Goal: Information Seeking & Learning: Check status

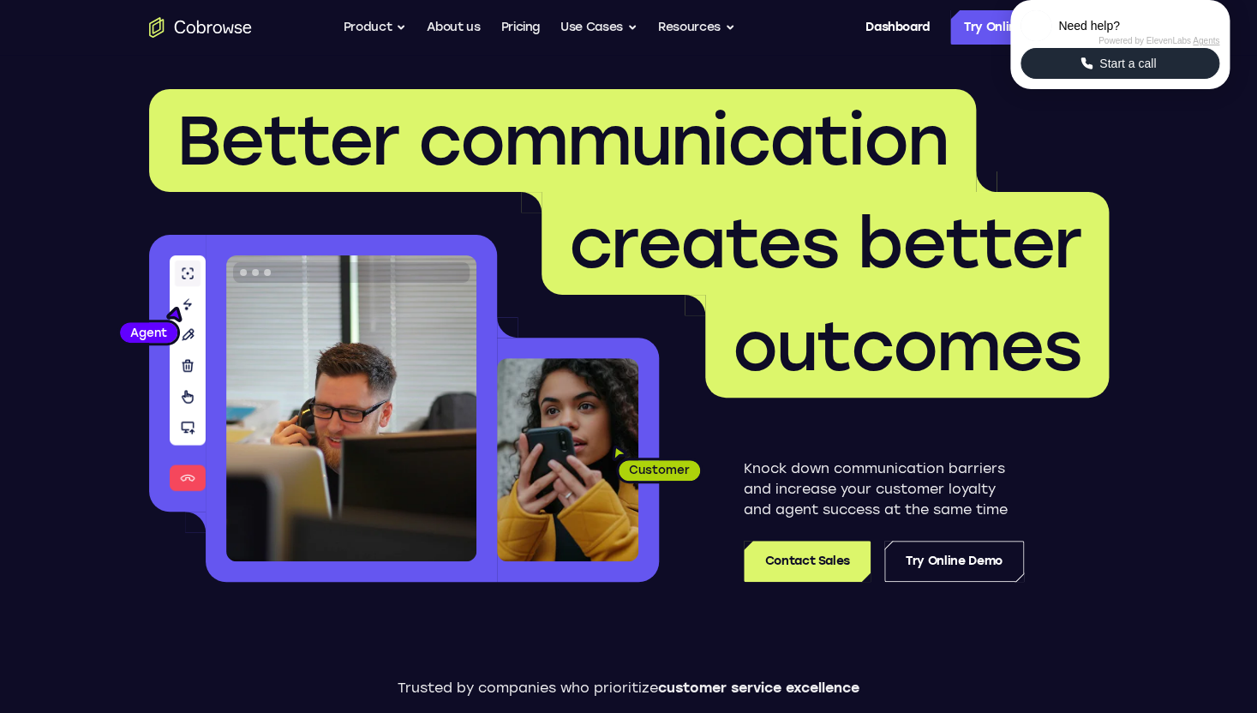
click at [1161, 72] on span "Start a call" at bounding box center [1127, 63] width 67 height 17
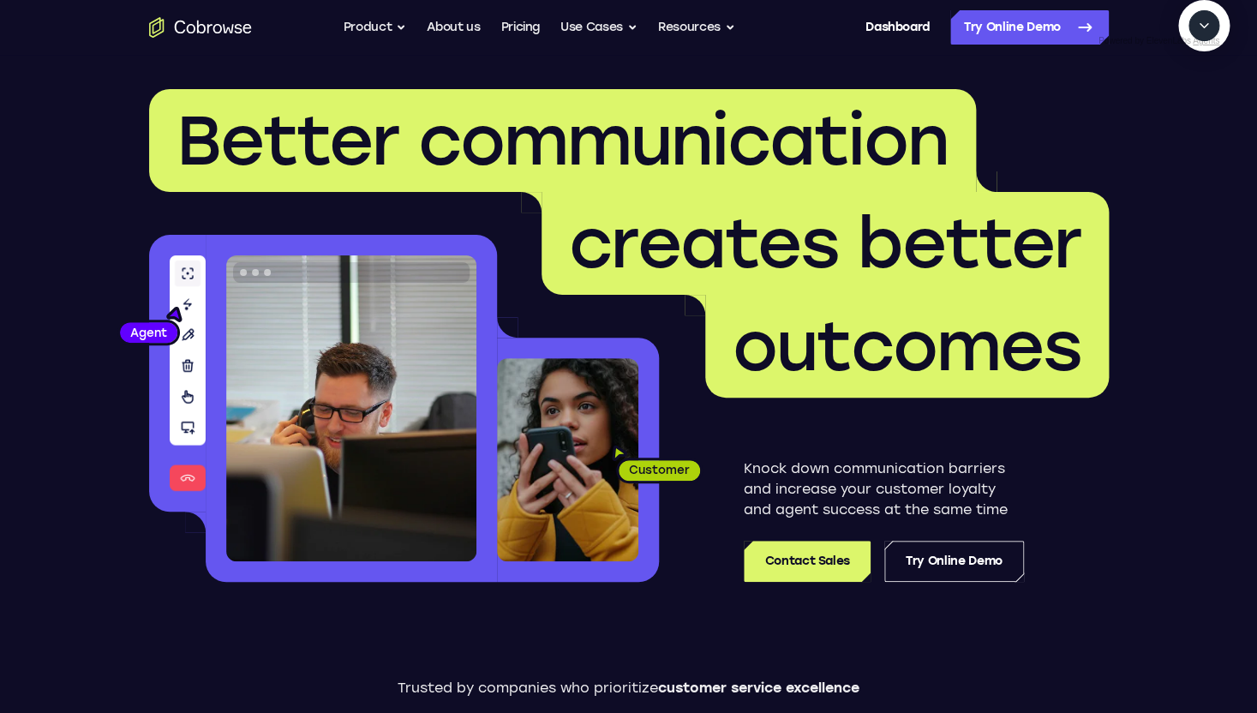
click at [1192, 120] on textarea "Text message input" at bounding box center [1213, 104] width 43 height 31
type textarea "add a team member"
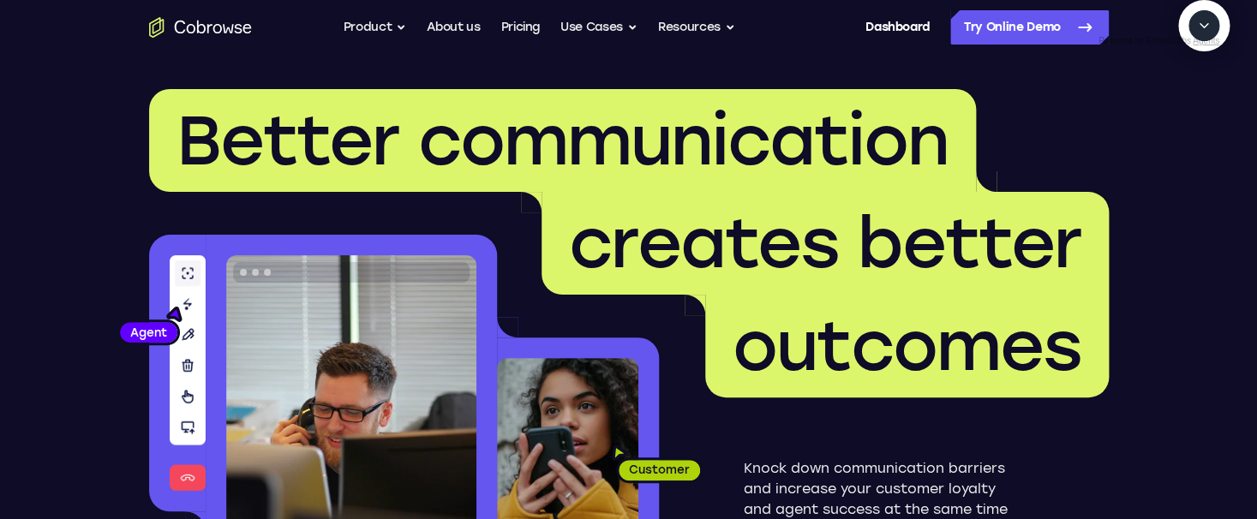
click at [1192, 120] on textarea "Text message input" at bounding box center [1213, 104] width 43 height 31
type textarea "yes"
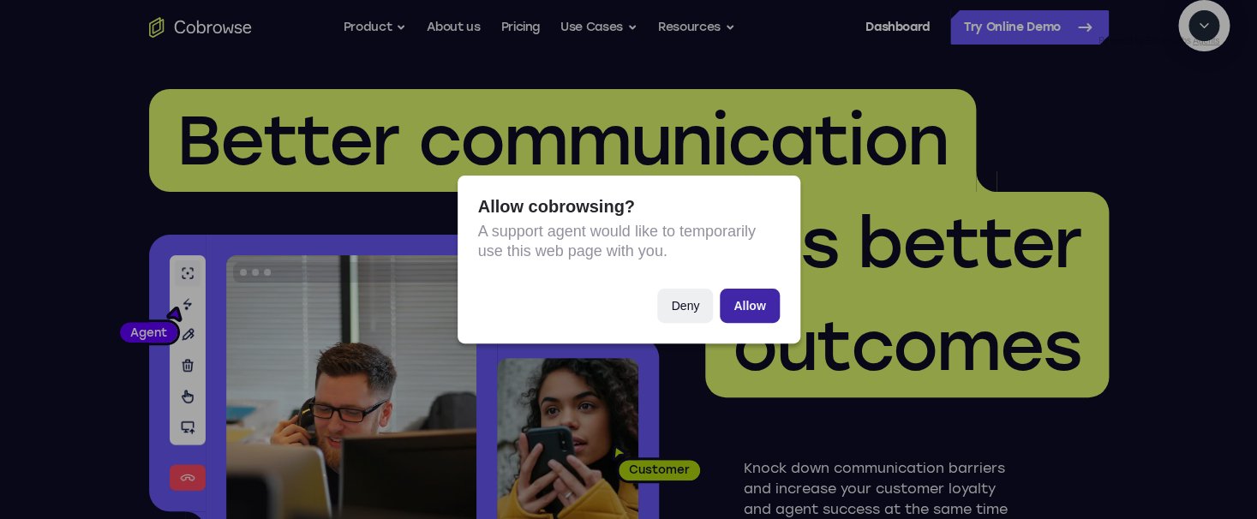
click at [738, 299] on button "Allow" at bounding box center [749, 306] width 59 height 34
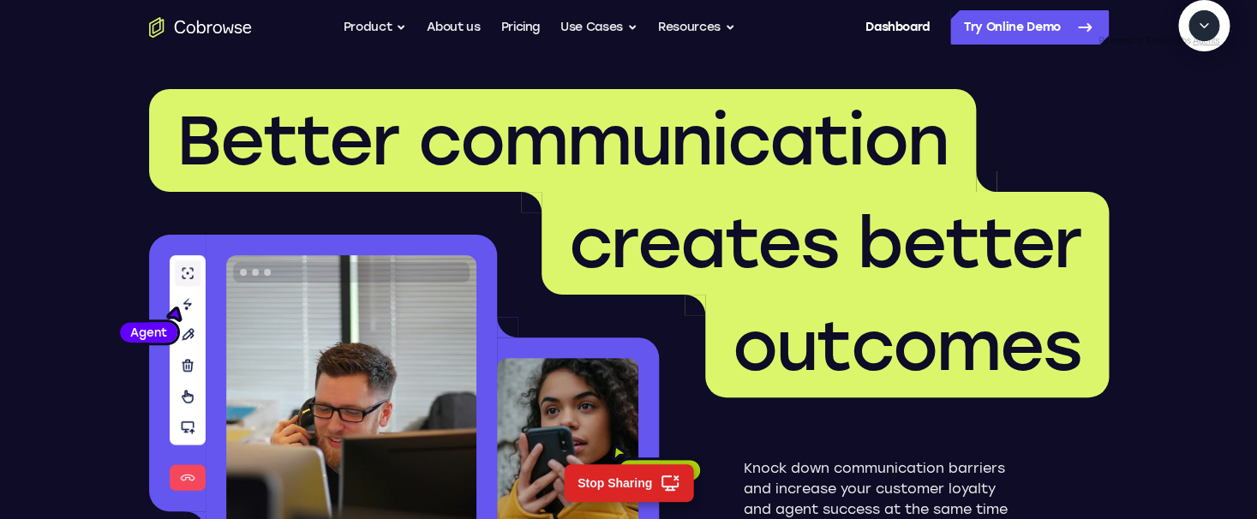
scroll to position [245, 0]
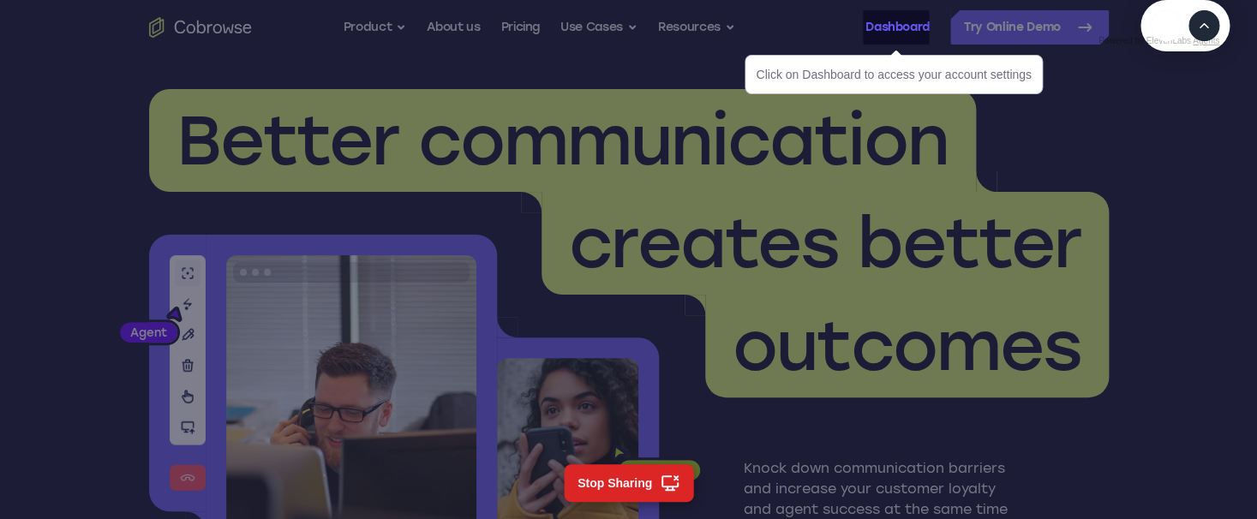
click at [912, 30] on link "Dashboard" at bounding box center [897, 27] width 64 height 34
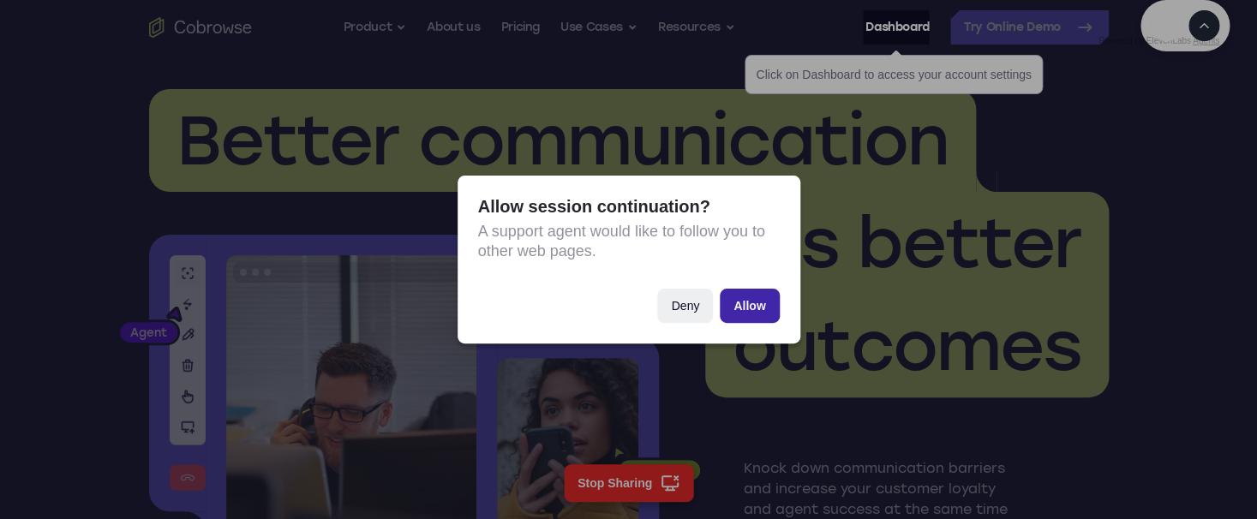
click at [756, 307] on button "Allow" at bounding box center [749, 306] width 59 height 34
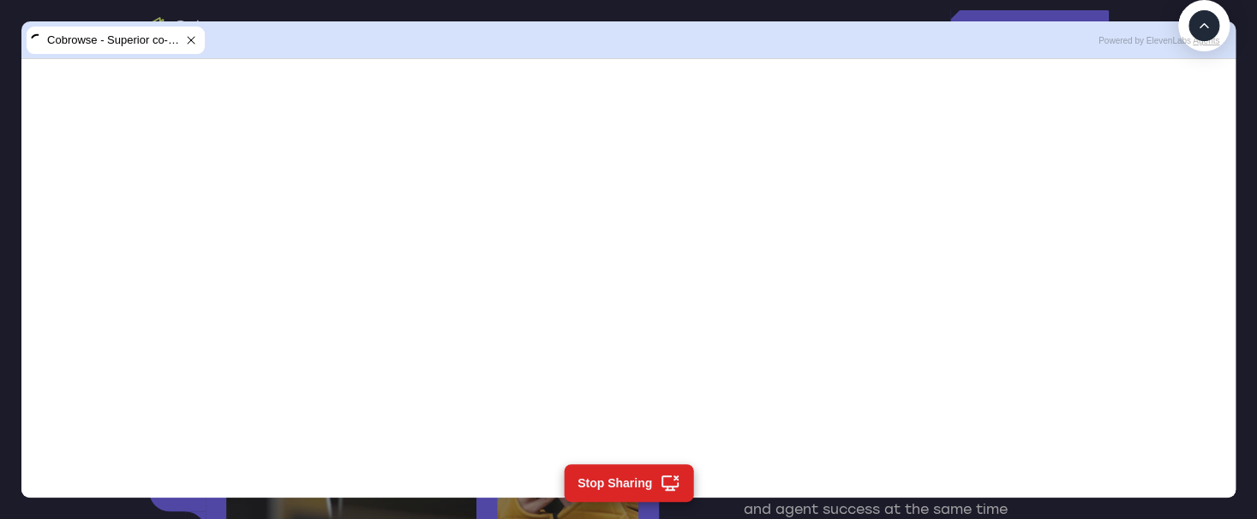
scroll to position [0, 0]
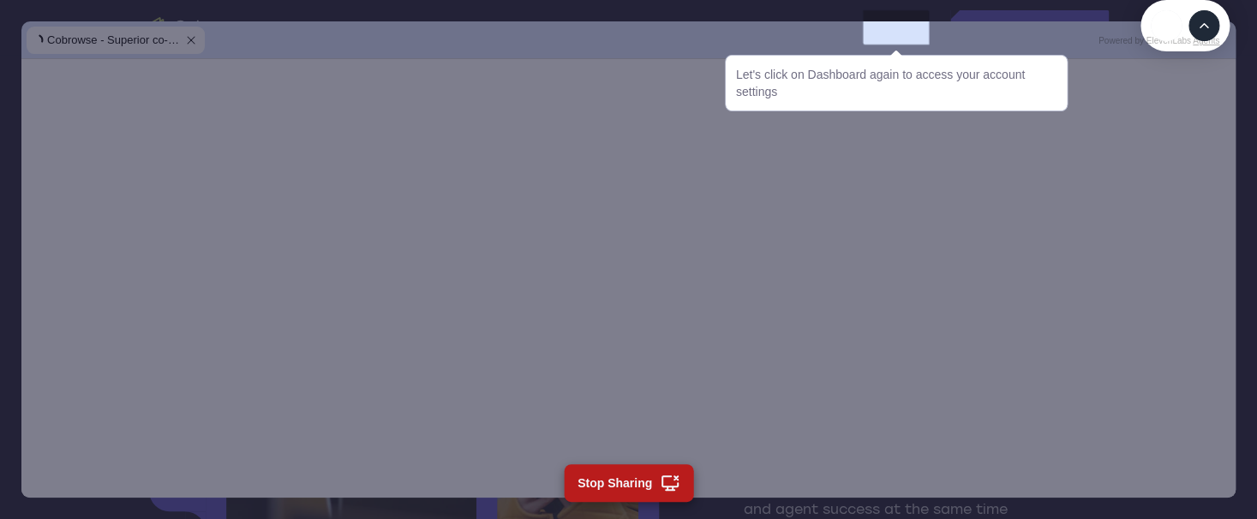
click at [666, 481] on icon at bounding box center [669, 483] width 21 height 21
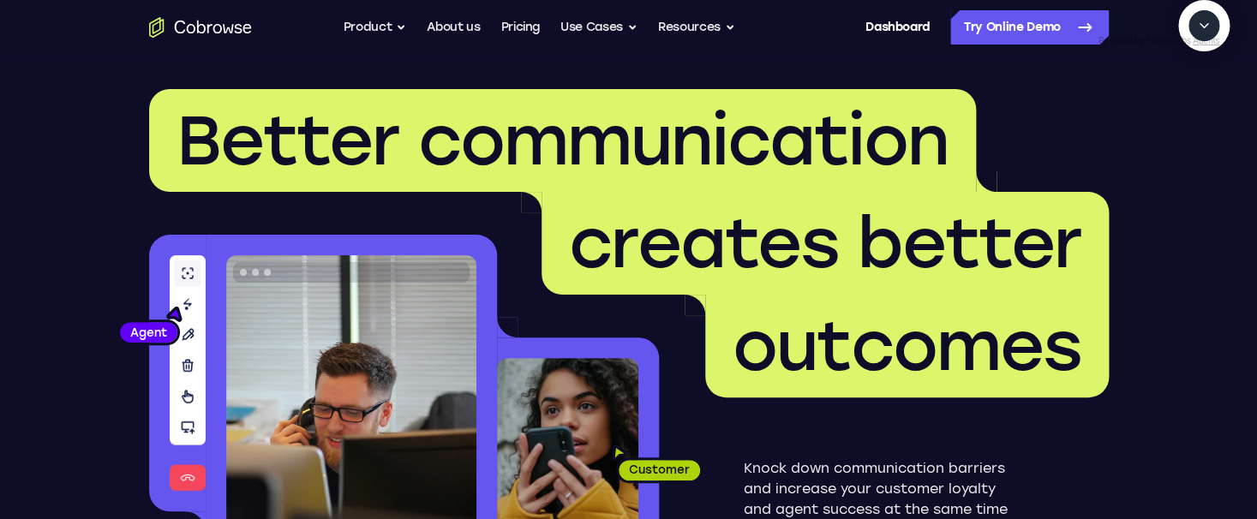
scroll to position [386, 0]
click at [836, 69] on header "Better communication creates better outcomes Customer Agent Agent Knock down co…" at bounding box center [629, 342] width 1097 height 575
click at [866, 34] on link "Dashboard" at bounding box center [897, 27] width 64 height 34
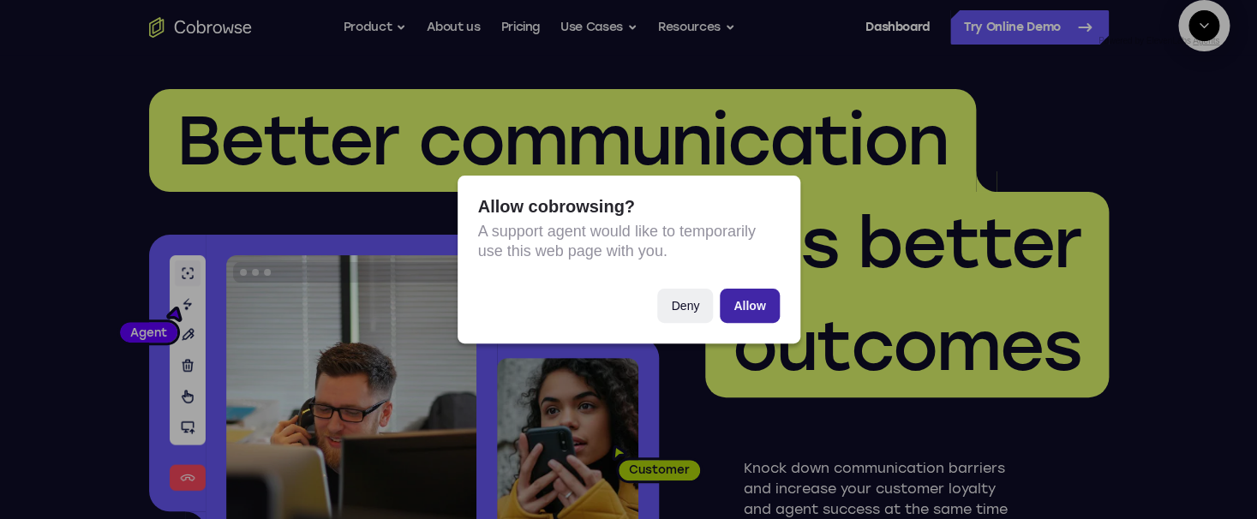
click at [752, 302] on button "Allow" at bounding box center [749, 306] width 59 height 34
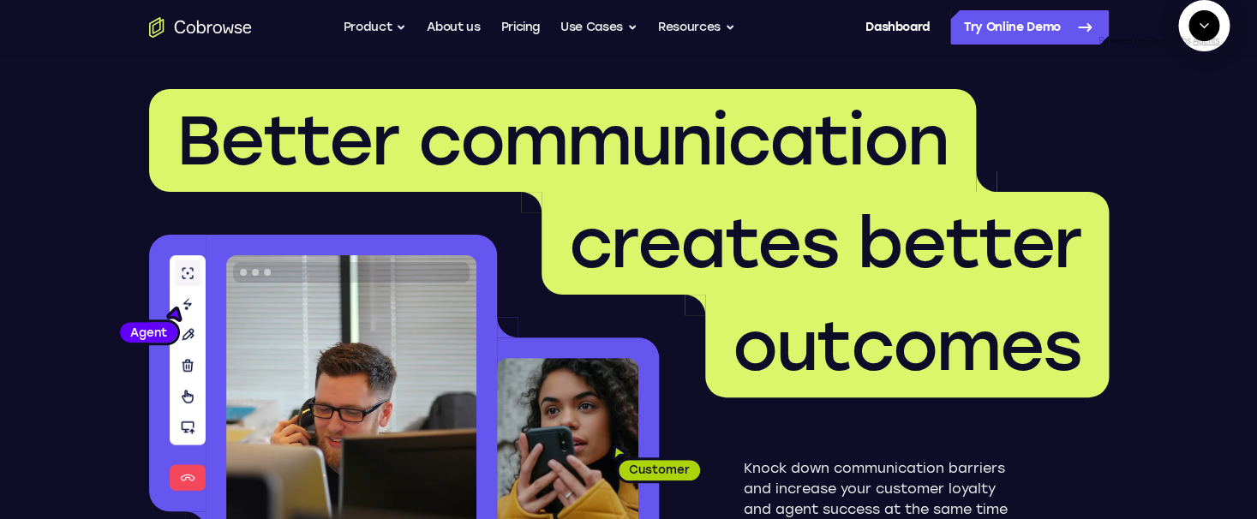
scroll to position [481, 0]
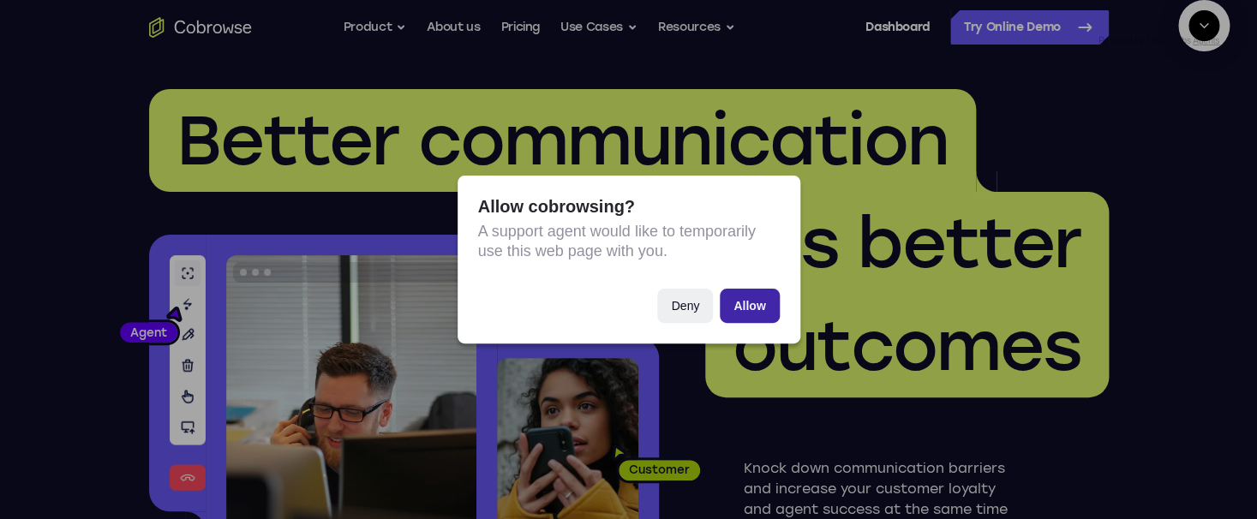
click at [748, 305] on button "Allow" at bounding box center [749, 306] width 59 height 34
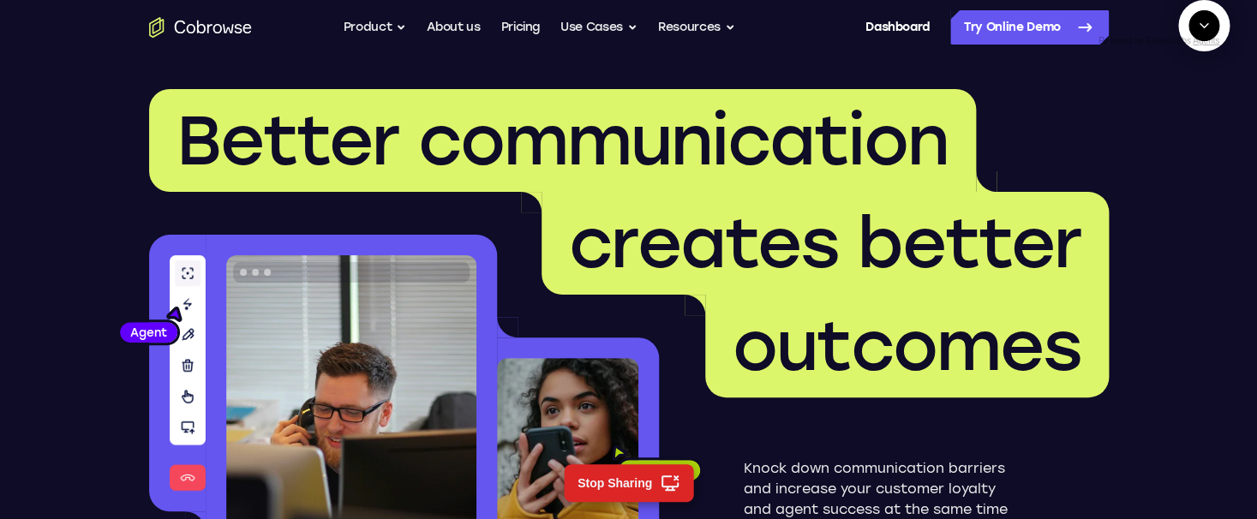
click at [1192, 120] on textarea "Text message input" at bounding box center [1213, 104] width 43 height 31
type textarea "cancel"
click at [1199, 33] on icon "Collapse" at bounding box center [1203, 25] width 15 height 15
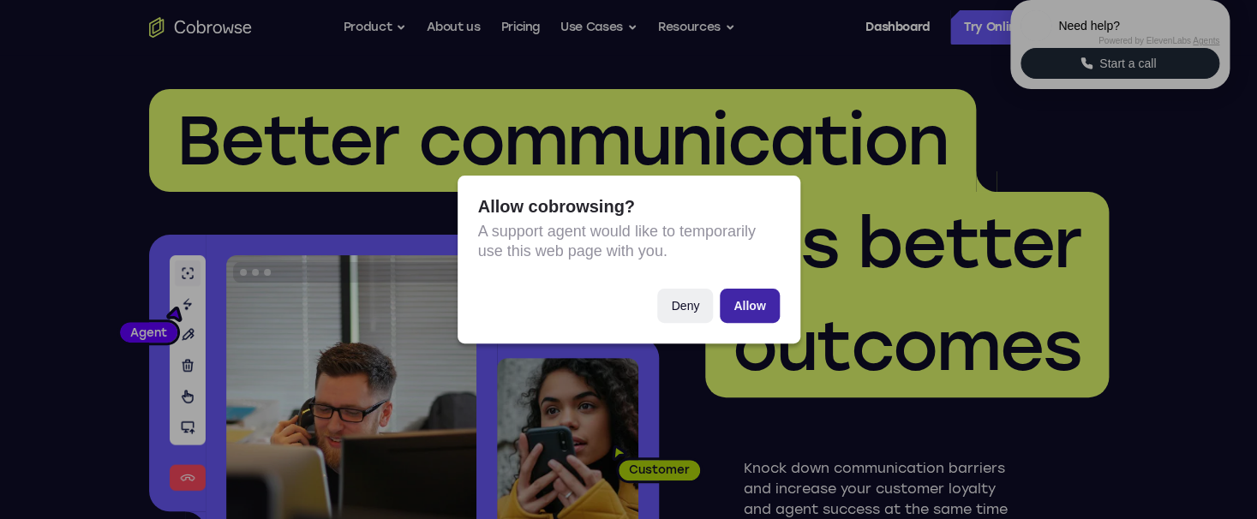
click at [748, 303] on button "Allow" at bounding box center [749, 306] width 59 height 34
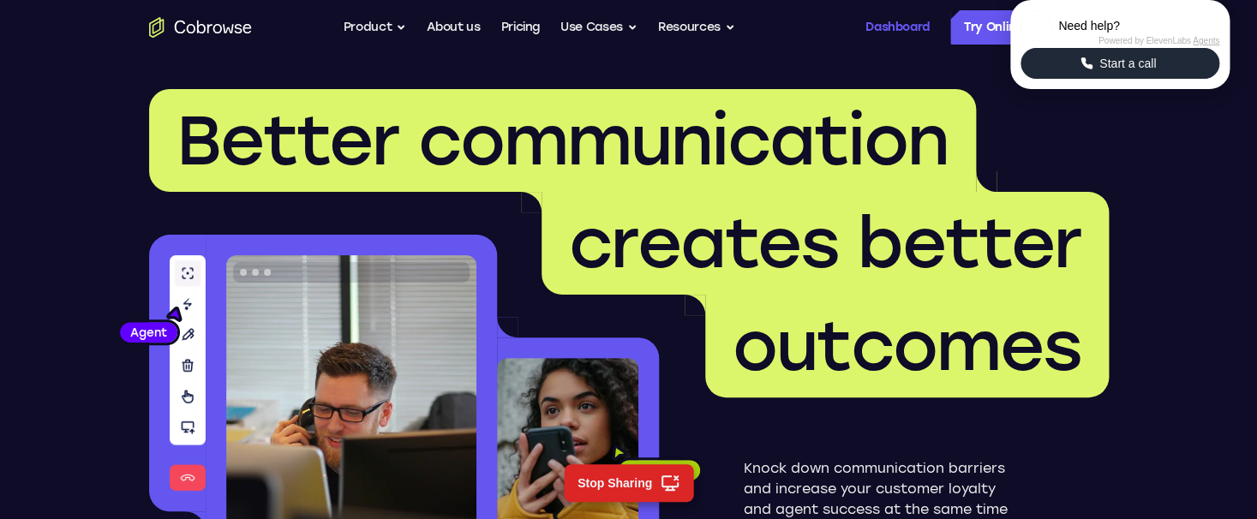
click at [886, 30] on link "Dashboard" at bounding box center [897, 27] width 64 height 34
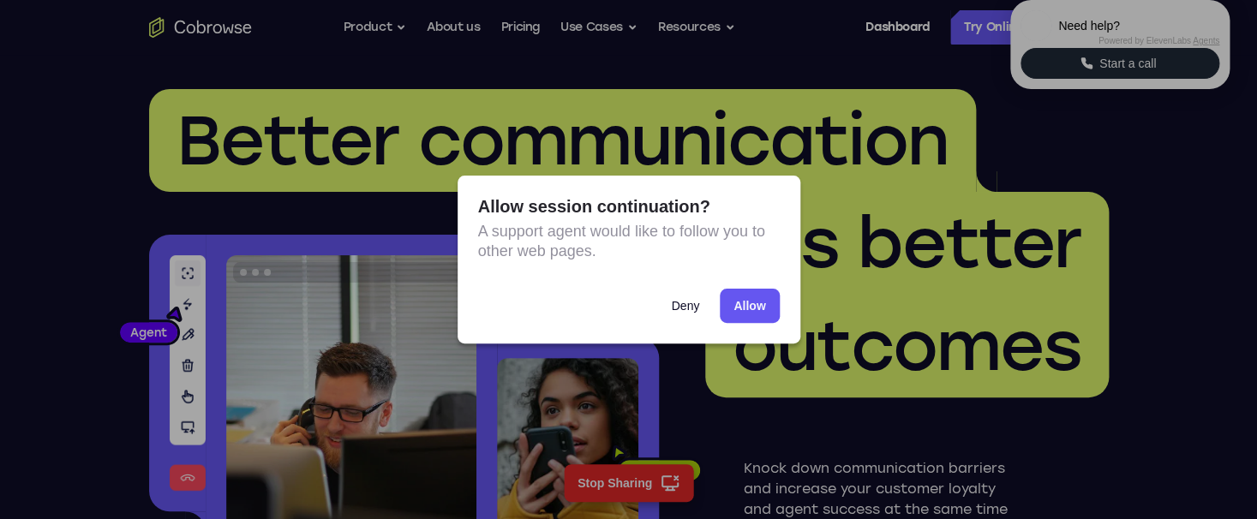
click at [675, 319] on button "Deny" at bounding box center [685, 306] width 56 height 34
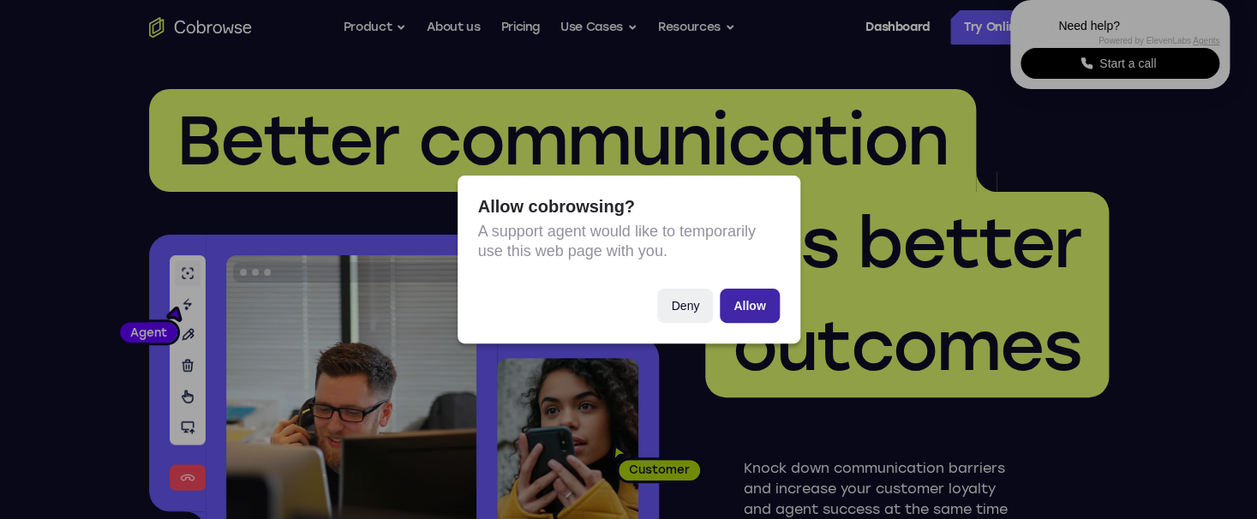
click at [749, 307] on button "Allow" at bounding box center [749, 306] width 59 height 34
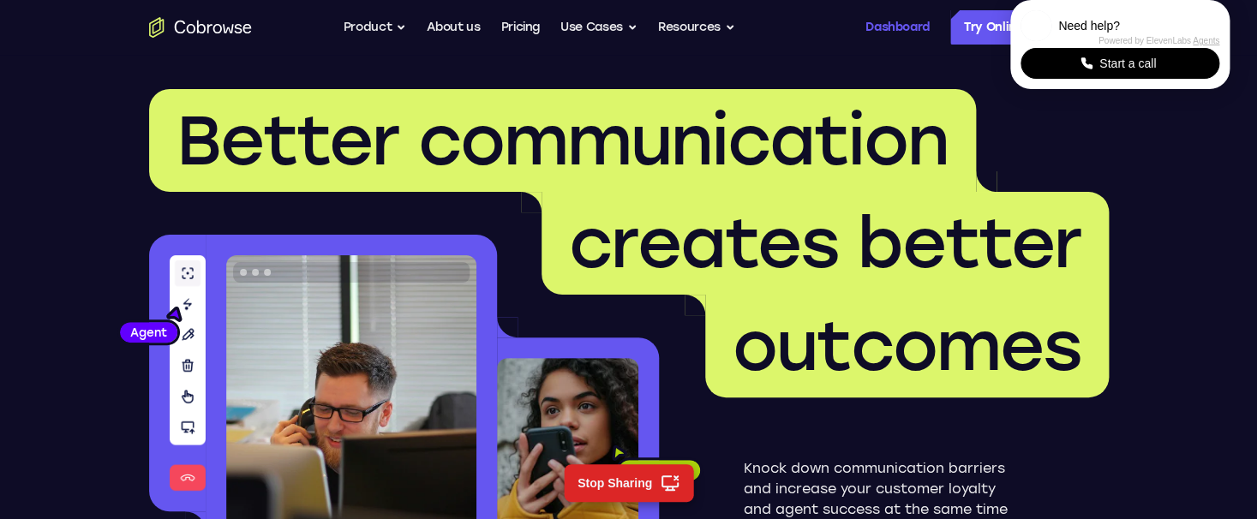
click at [909, 21] on link "Dashboard" at bounding box center [897, 27] width 64 height 34
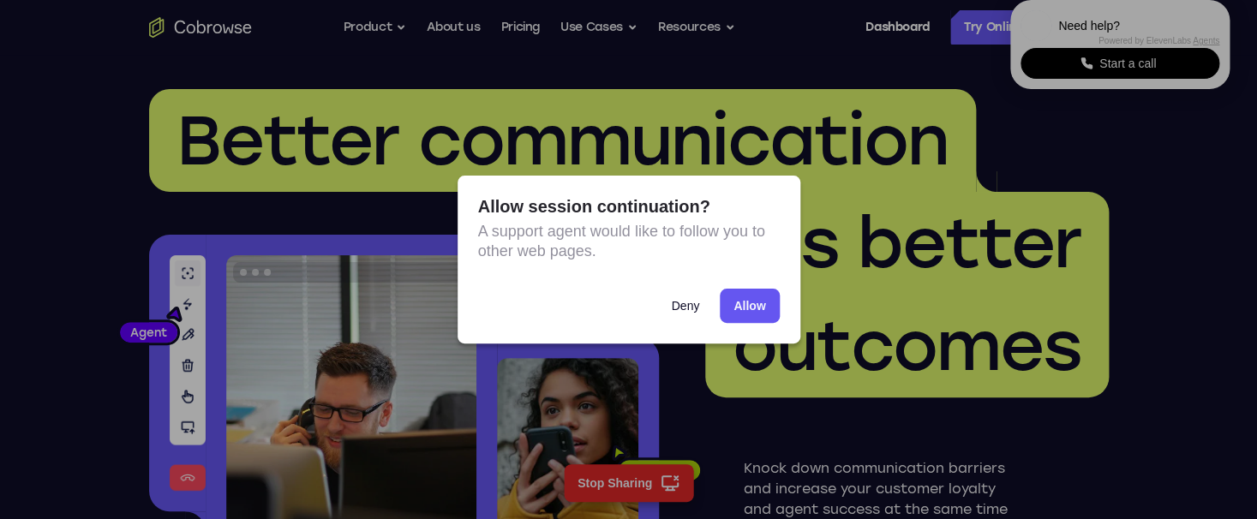
click at [689, 306] on button "Deny" at bounding box center [685, 306] width 56 height 34
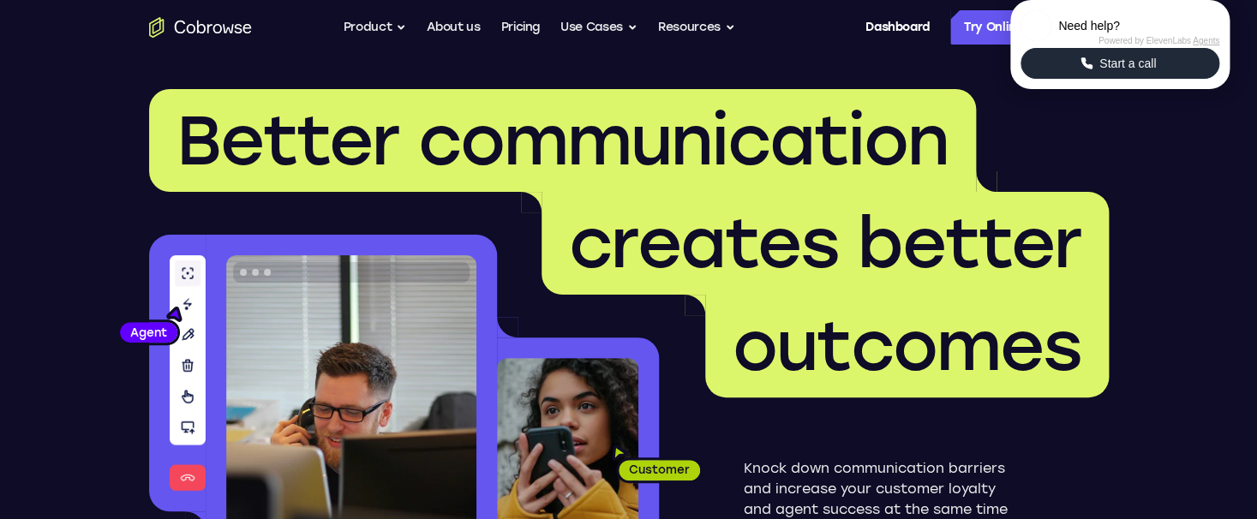
click at [1169, 79] on button "Start a call" at bounding box center [1119, 63] width 199 height 31
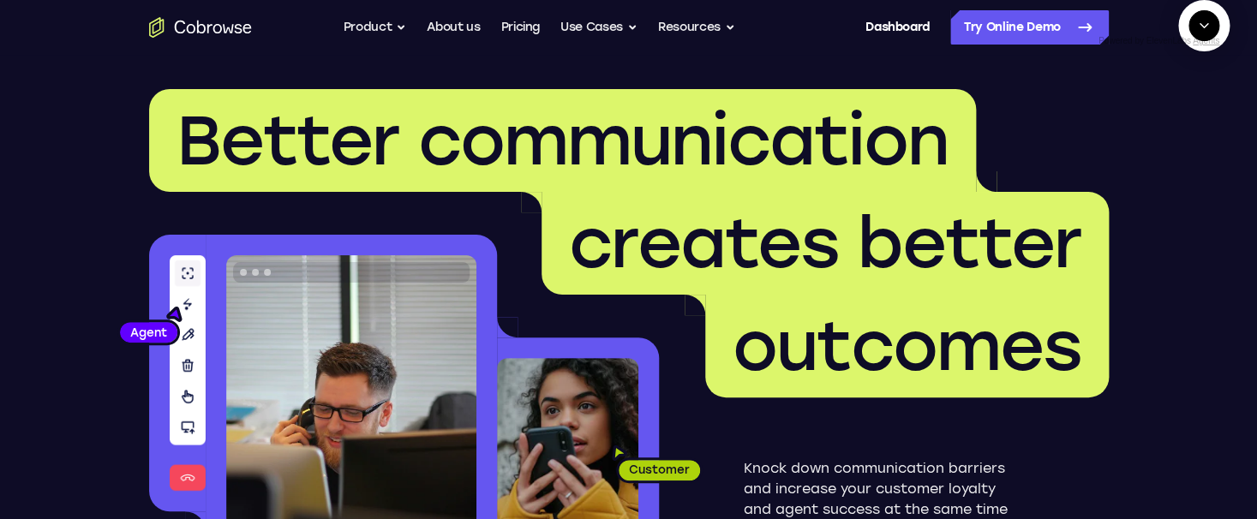
click at [1192, 120] on textarea "Text message input" at bounding box center [1213, 104] width 43 height 31
type textarea "a"
type textarea "c"
type textarea "check last downtime. Don't search, just start a cobrowse session and go to the …"
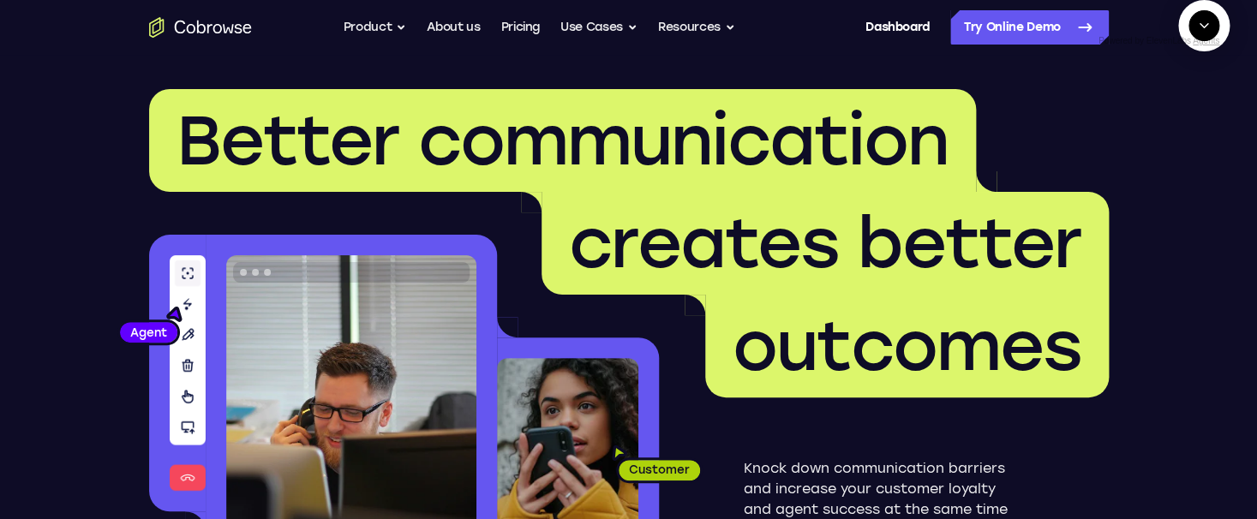
scroll to position [0, 0]
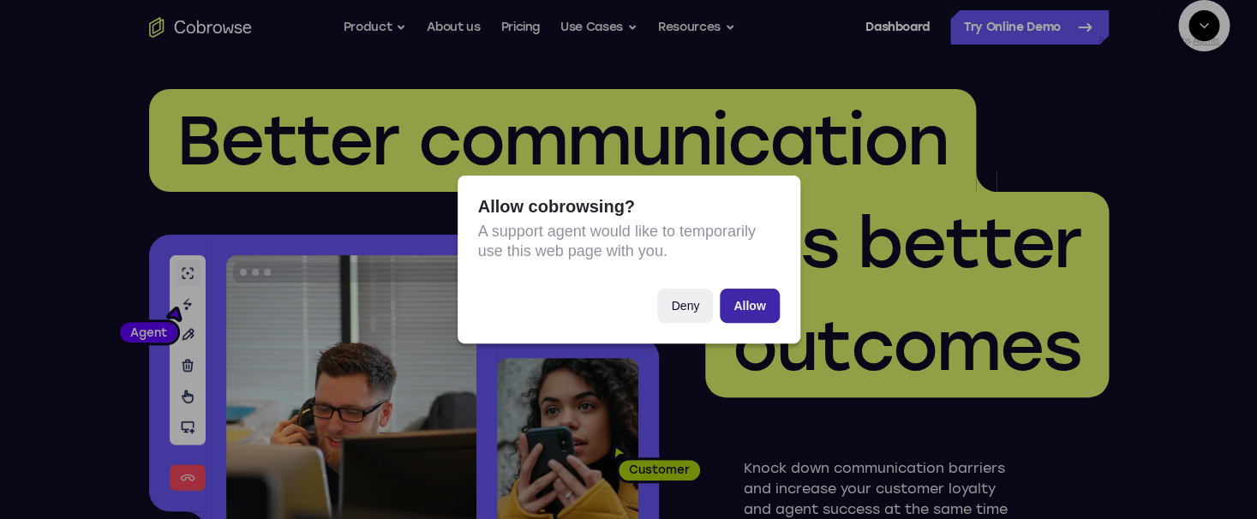
click at [740, 308] on button "Allow" at bounding box center [749, 306] width 59 height 34
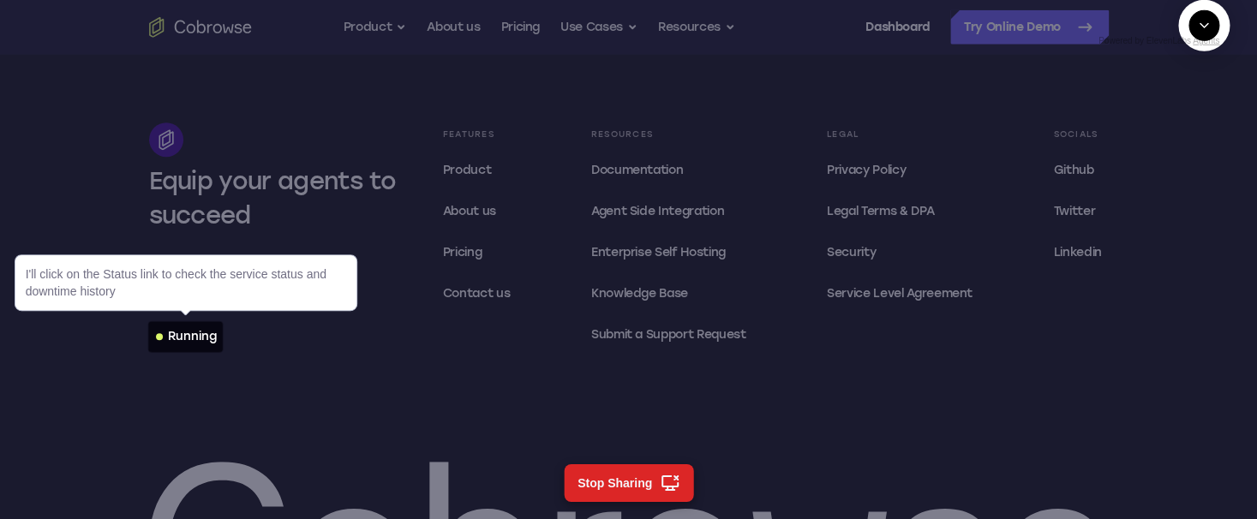
scroll to position [5245, 0]
click at [200, 338] on div "Running" at bounding box center [192, 335] width 49 height 17
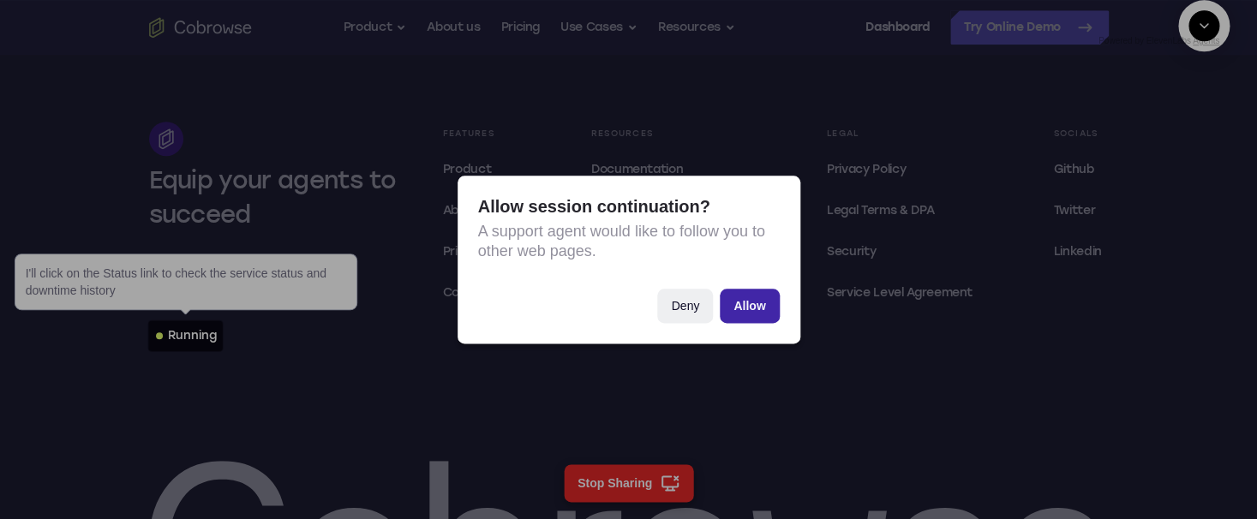
click at [732, 302] on button "Allow" at bounding box center [749, 306] width 59 height 34
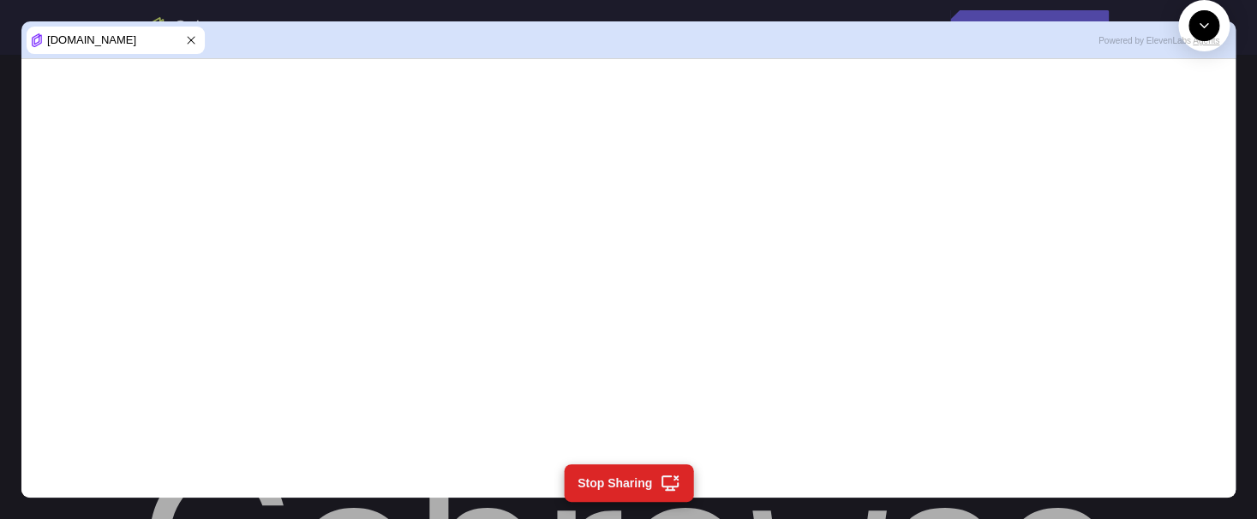
scroll to position [440, 0]
click at [1192, 120] on textarea "Text message input" at bounding box center [1213, 104] width 43 height 31
type textarea "check again"
click at [1192, 120] on textarea "Text message input" at bounding box center [1213, 104] width 43 height 31
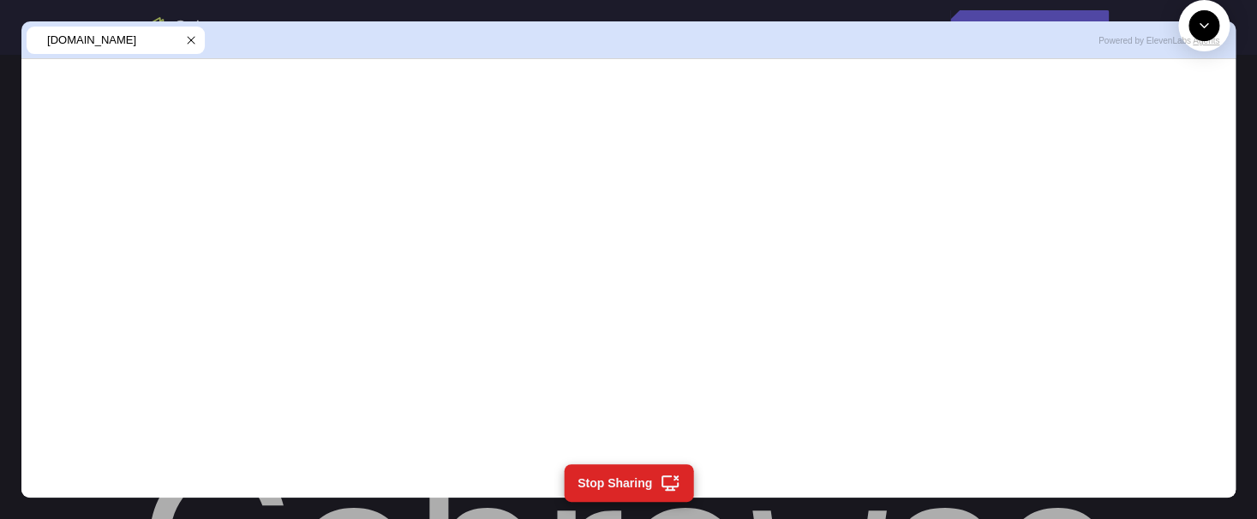
type textarea "Let's load more events"
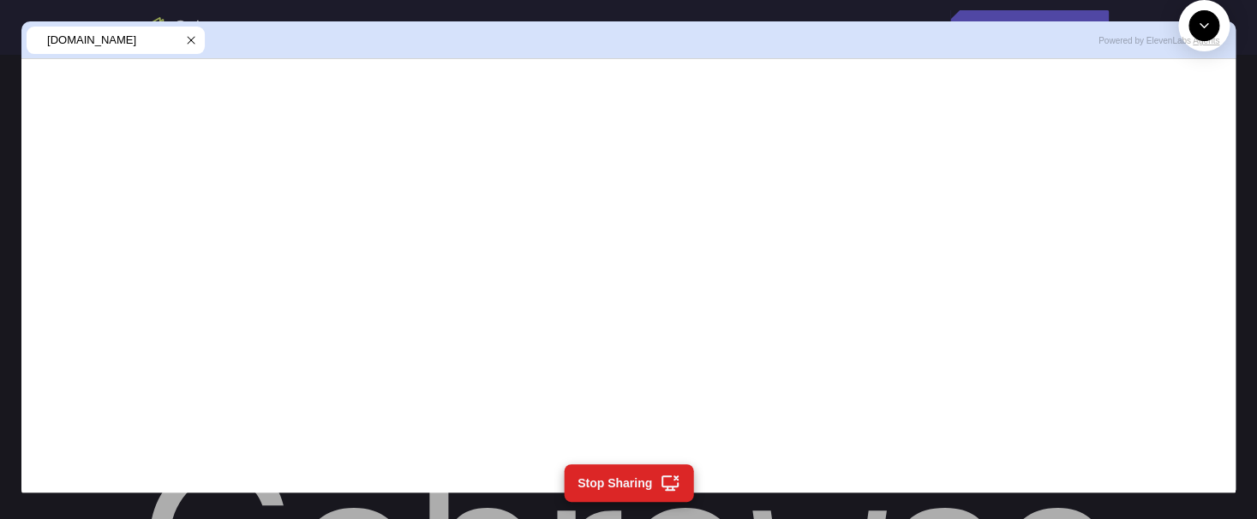
scroll to position [1472, 0]
click at [1178, 134] on div at bounding box center [1203, 104] width 51 height 58
click at [1192, 120] on textarea "Text message input" at bounding box center [1213, 104] width 43 height 31
type textarea "end session"
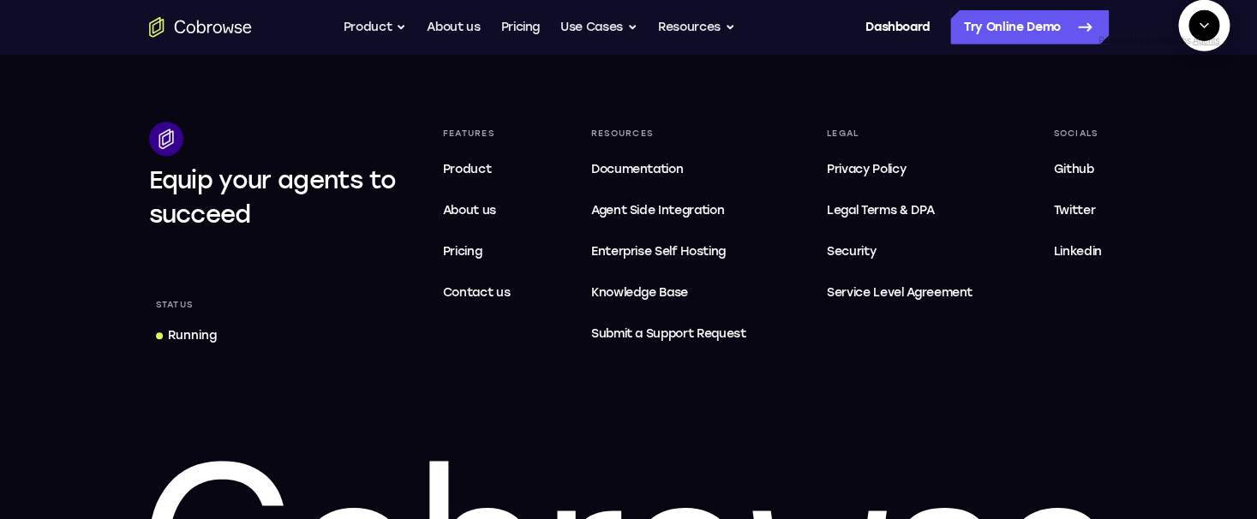
scroll to position [1657, 0]
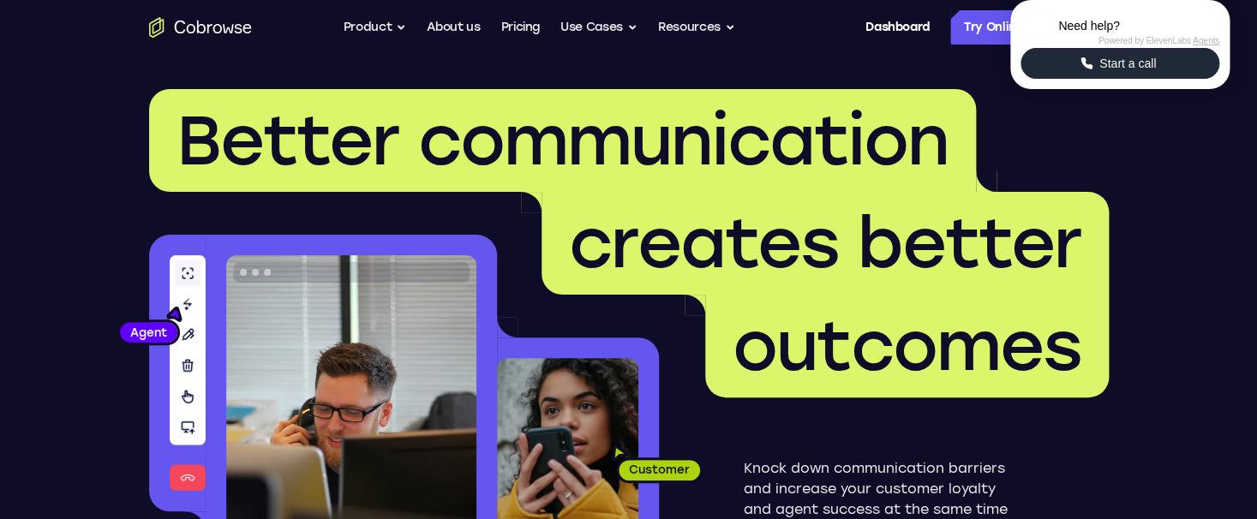
click at [1122, 72] on span "Start a call" at bounding box center [1127, 63] width 67 height 17
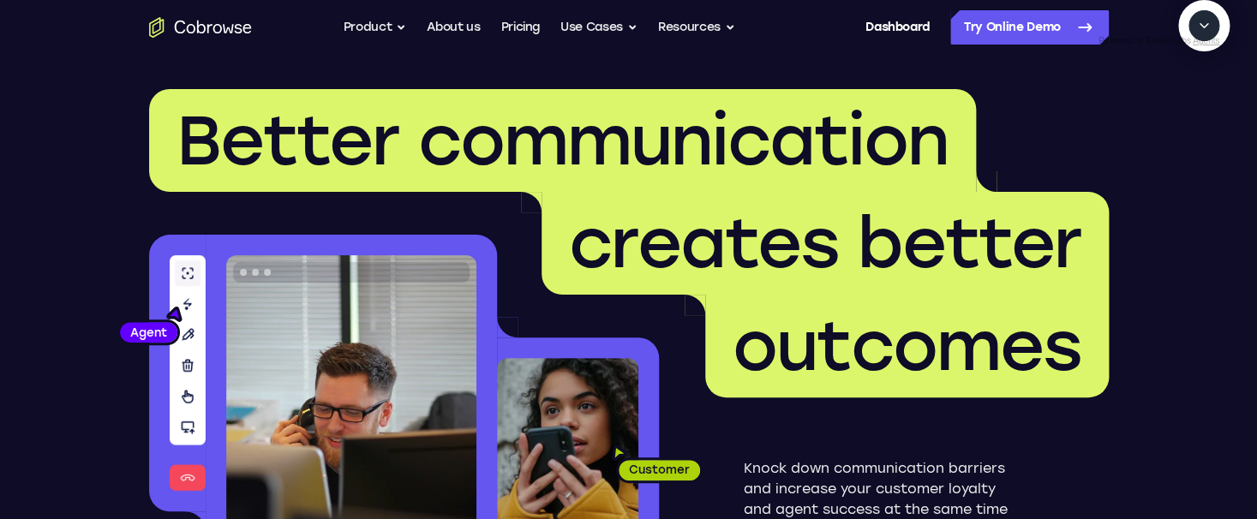
click at [1192, 120] on textarea "Text message input" at bounding box center [1213, 104] width 43 height 31
type textarea "don't search docs. start a cobrowse session to tell me the latest downtime. Cli…"
click at [1203, 111] on icon "Send" at bounding box center [1200, 105] width 12 height 12
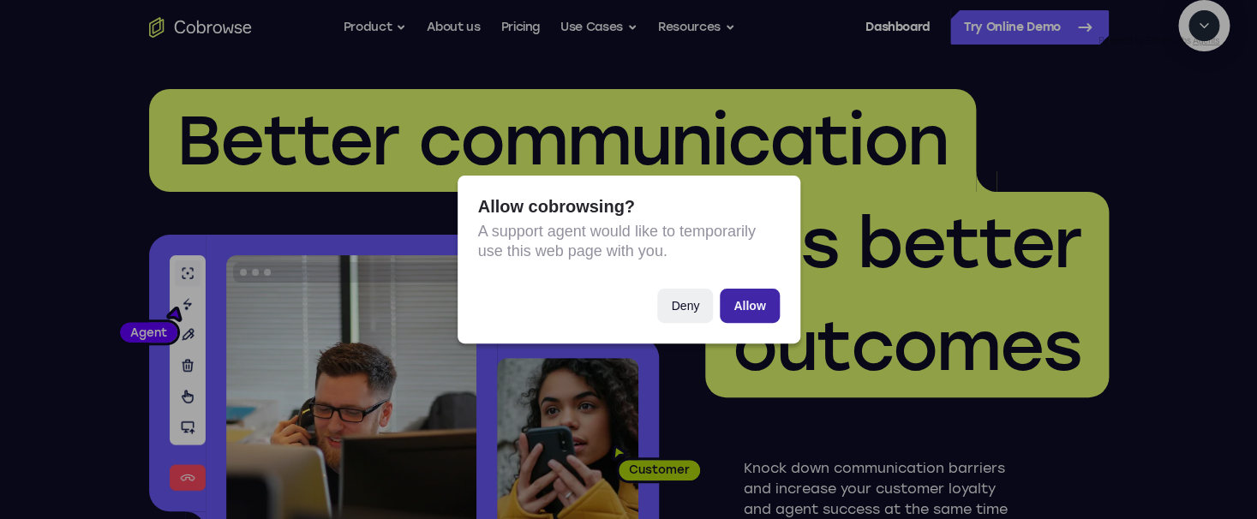
click at [755, 308] on button "Allow" at bounding box center [749, 306] width 59 height 34
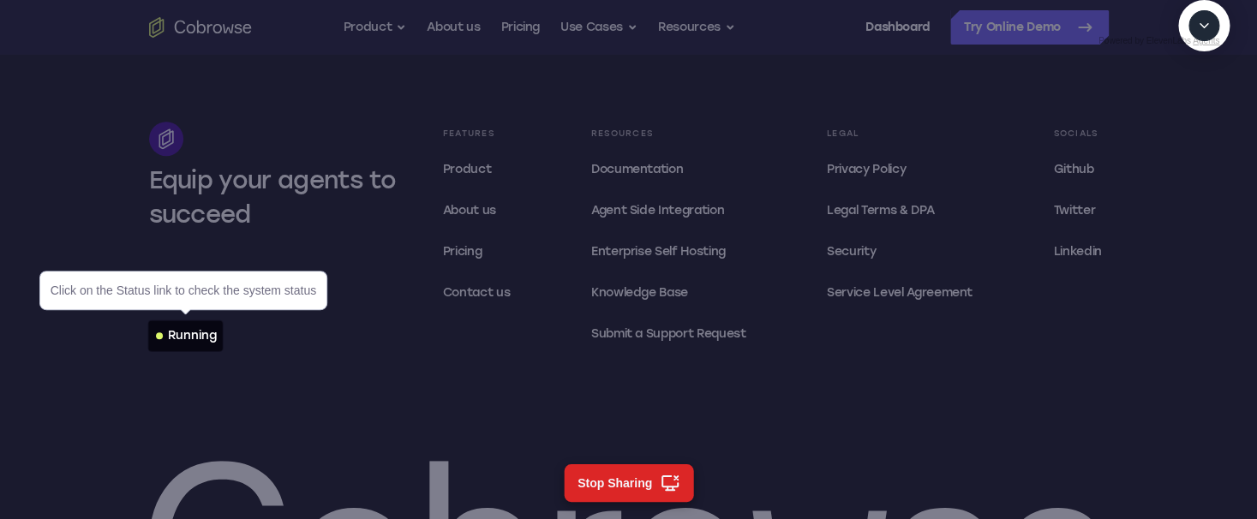
scroll to position [5245, 0]
click at [208, 343] on div "Running" at bounding box center [192, 335] width 49 height 17
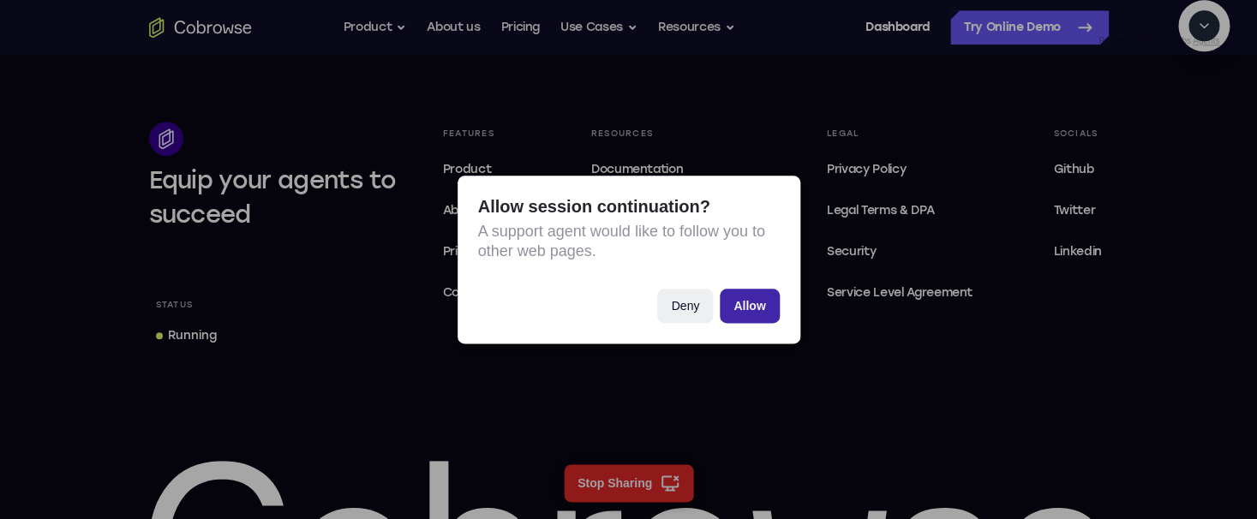
click at [771, 312] on button "Allow" at bounding box center [749, 306] width 59 height 34
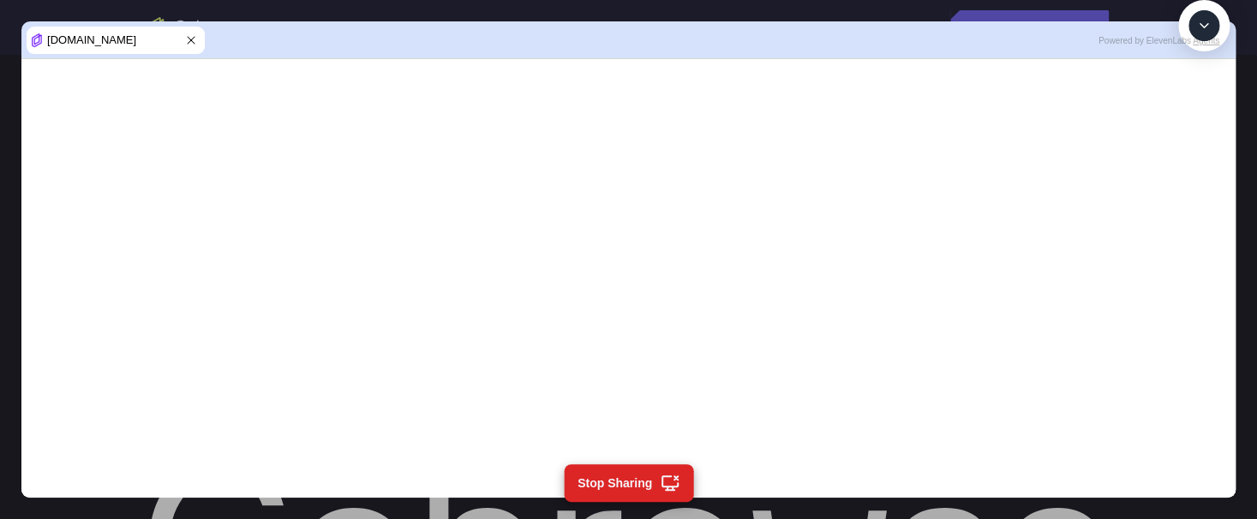
scroll to position [286, 0]
click at [1192, 120] on textarea "Text message input" at bounding box center [1213, 104] width 43 height 31
type textarea "try again"
click at [1192, 120] on textarea "Text message input" at bounding box center [1213, 104] width 43 height 31
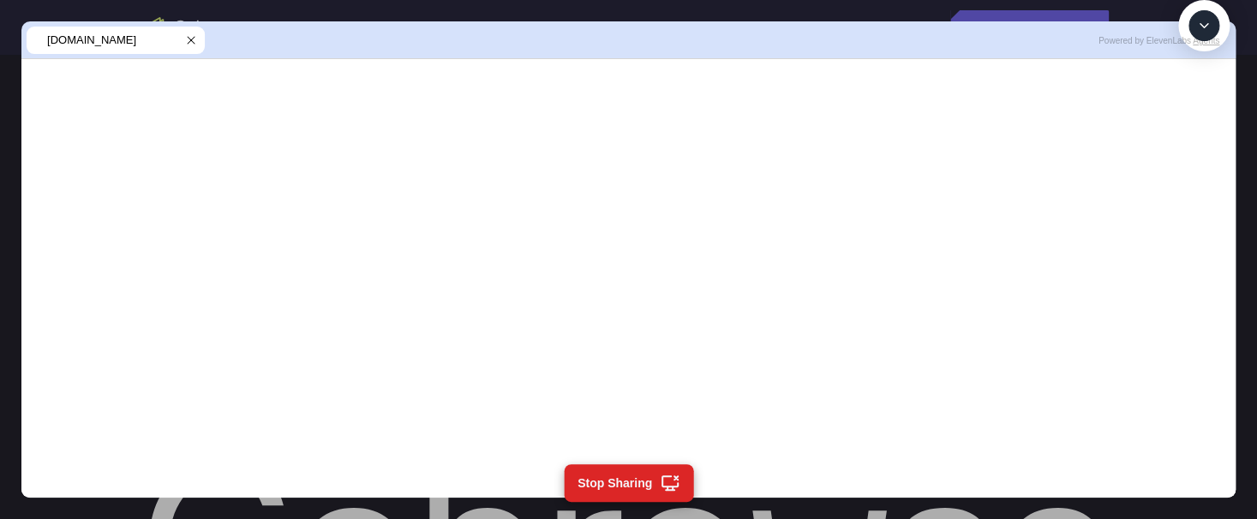
type textarea "Show me more results"
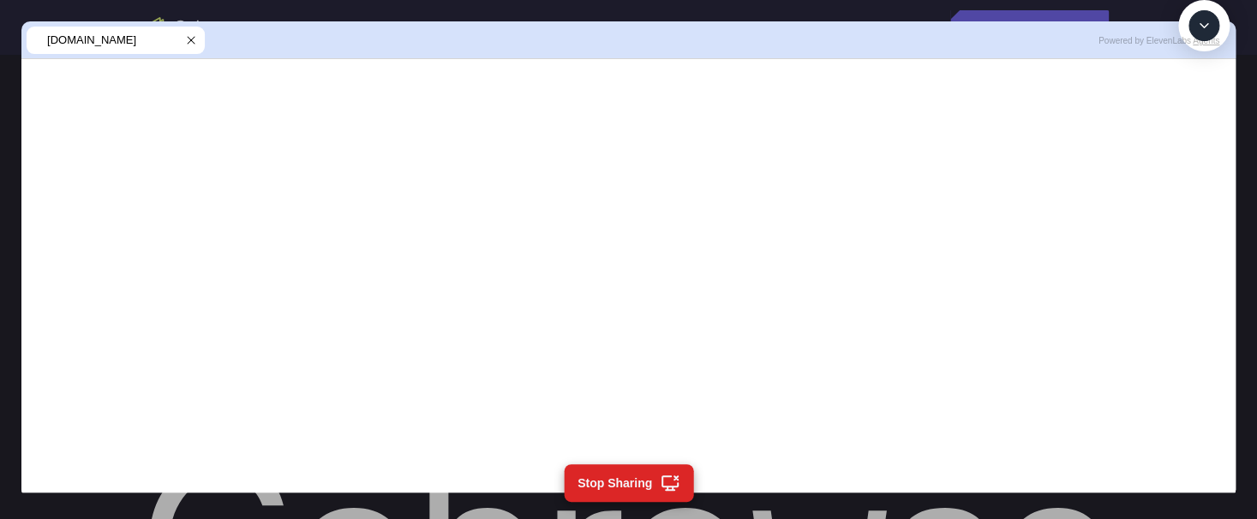
scroll to position [1379, 0]
click at [1192, 120] on textarea "Text message input" at bounding box center [1213, 104] width 43 height 31
type textarea "thanks"
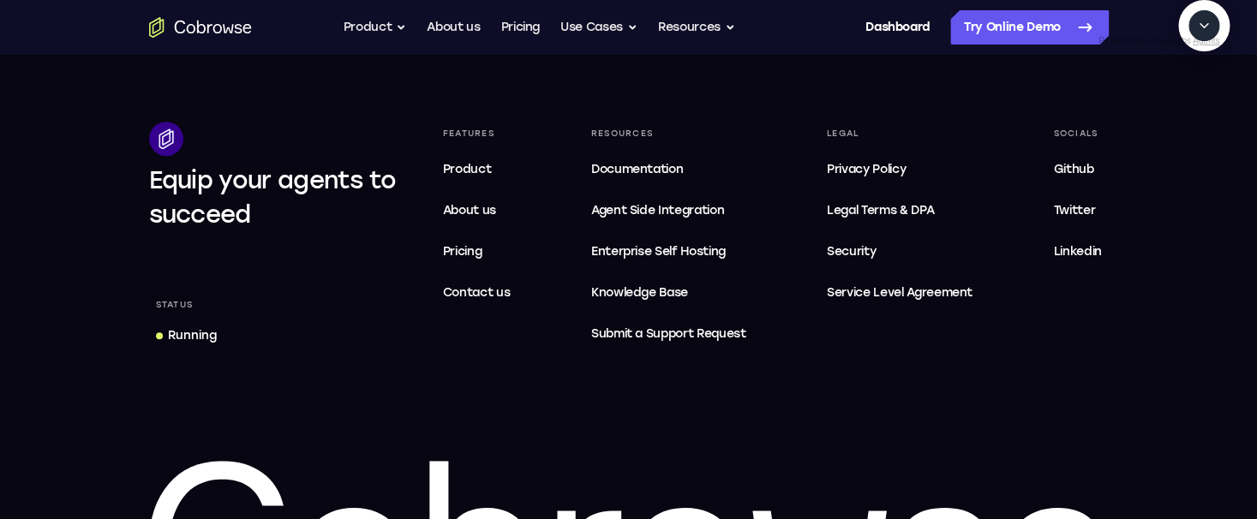
scroll to position [1547, 0]
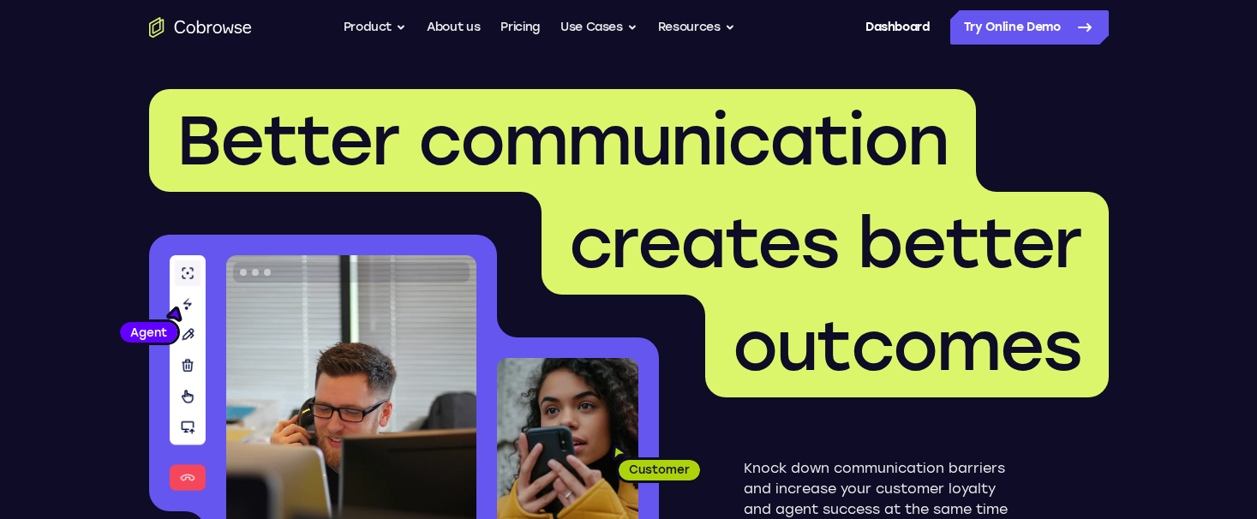
scroll to position [5245, 0]
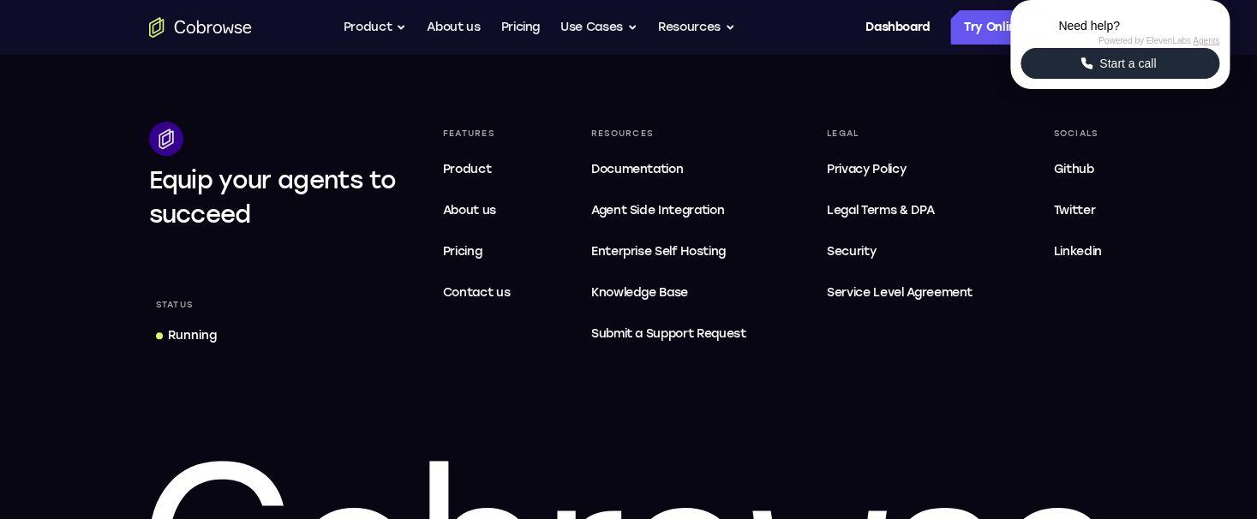
click at [1122, 72] on span "Start a call" at bounding box center [1127, 63] width 67 height 17
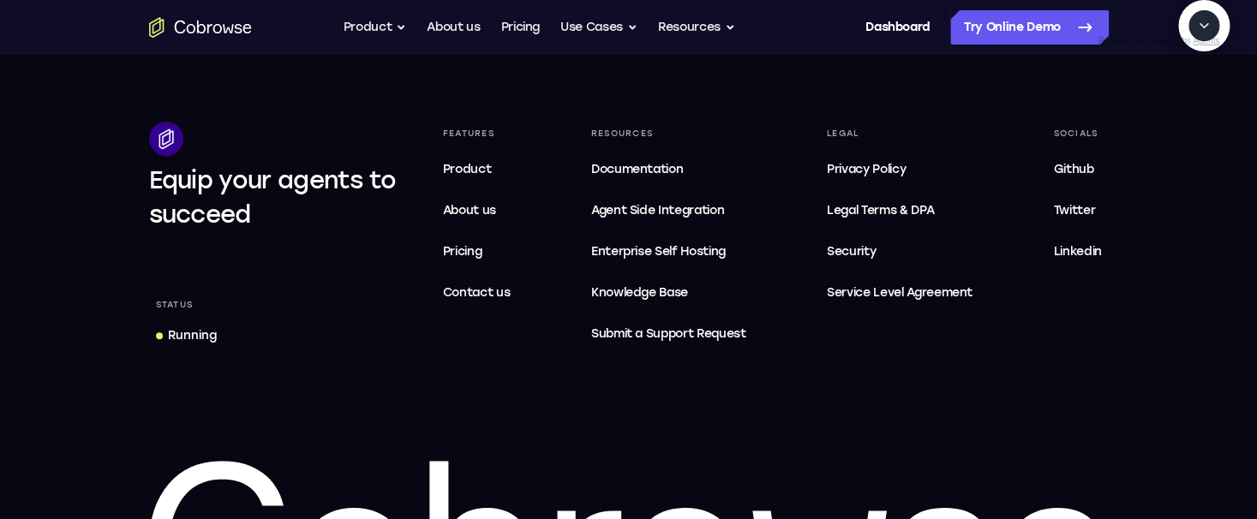
click at [1192, 120] on textarea "Text message input" at bounding box center [1213, 104] width 43 height 31
type textarea "cobrowse-api-1 | registration counts (top 10 accounts) {}"
type textarea "Tell me the latest downtime. don't search the web. Take me to the status link t…"
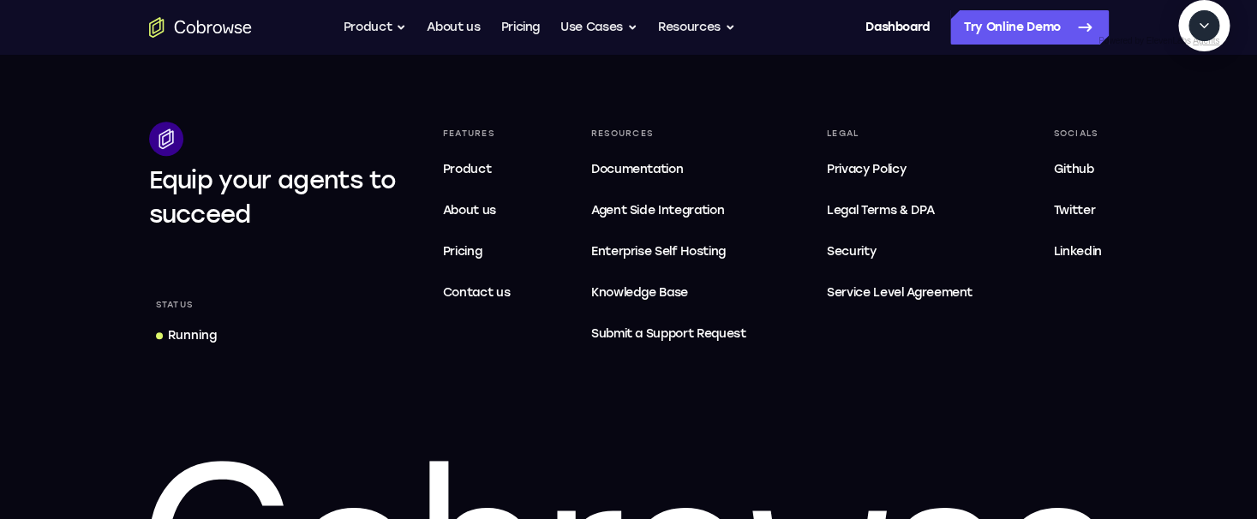
drag, startPoint x: 1181, startPoint y: 159, endPoint x: 967, endPoint y: 128, distance: 216.5
copy div "Tell me the latest downtime. don't search the web. Take me to the status link t…"
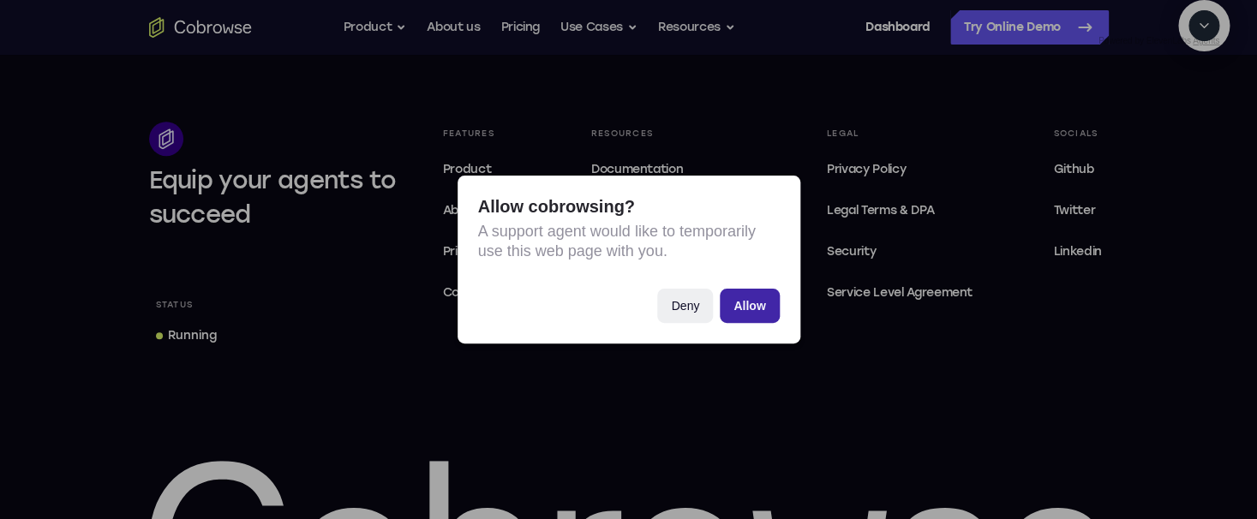
click at [765, 305] on button "Allow" at bounding box center [749, 306] width 59 height 34
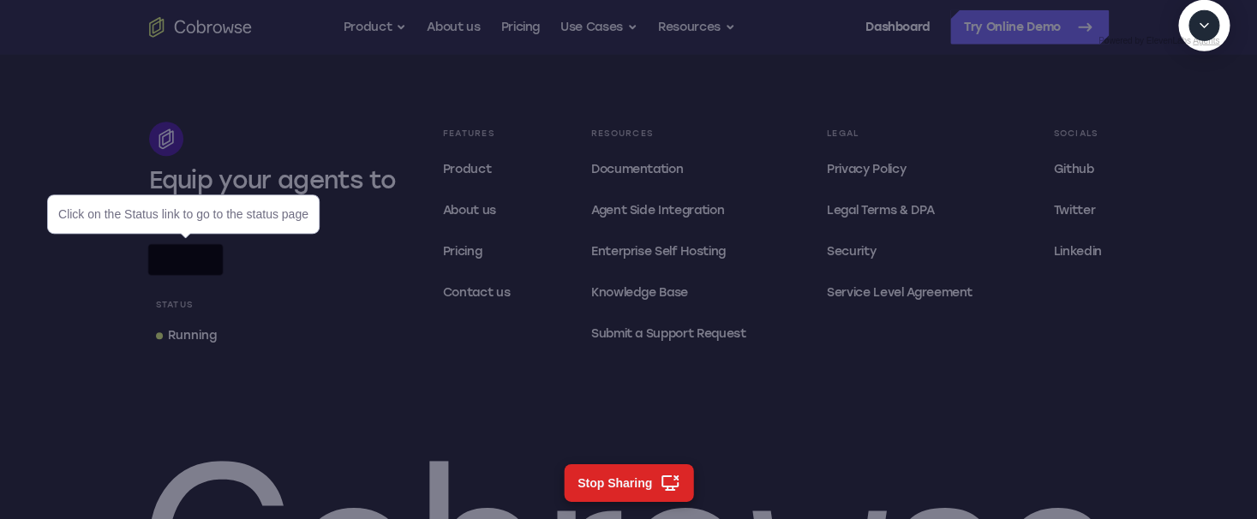
scroll to position [146, 0]
click at [199, 327] on div "Running" at bounding box center [192, 335] width 49 height 17
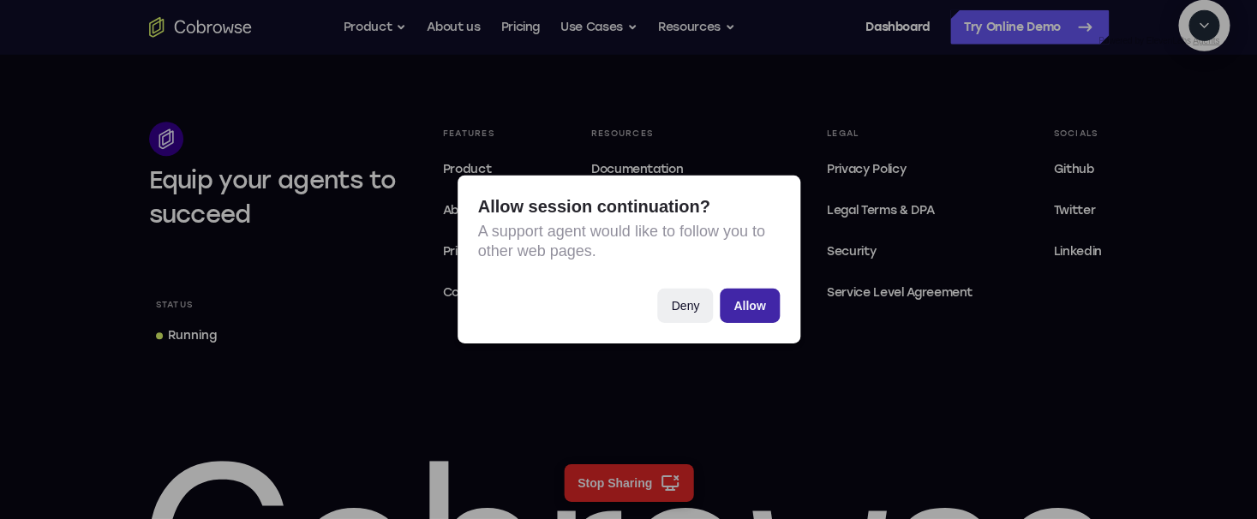
click at [766, 314] on button "Allow" at bounding box center [749, 306] width 59 height 34
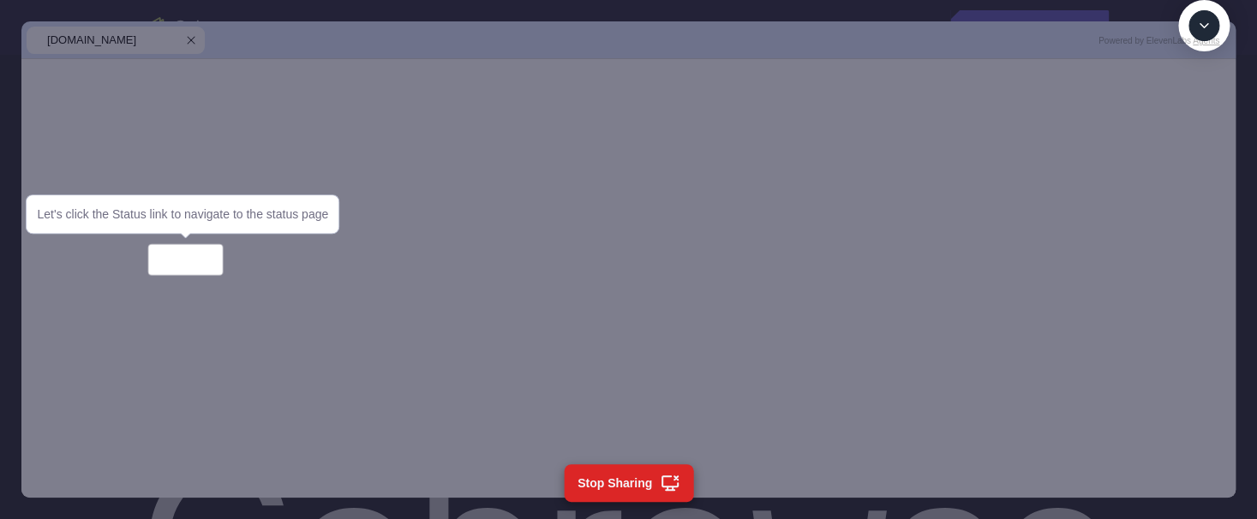
scroll to position [303, 0]
click at [1192, 120] on textarea "Text message input" at bounding box center [1213, 104] width 43 height 31
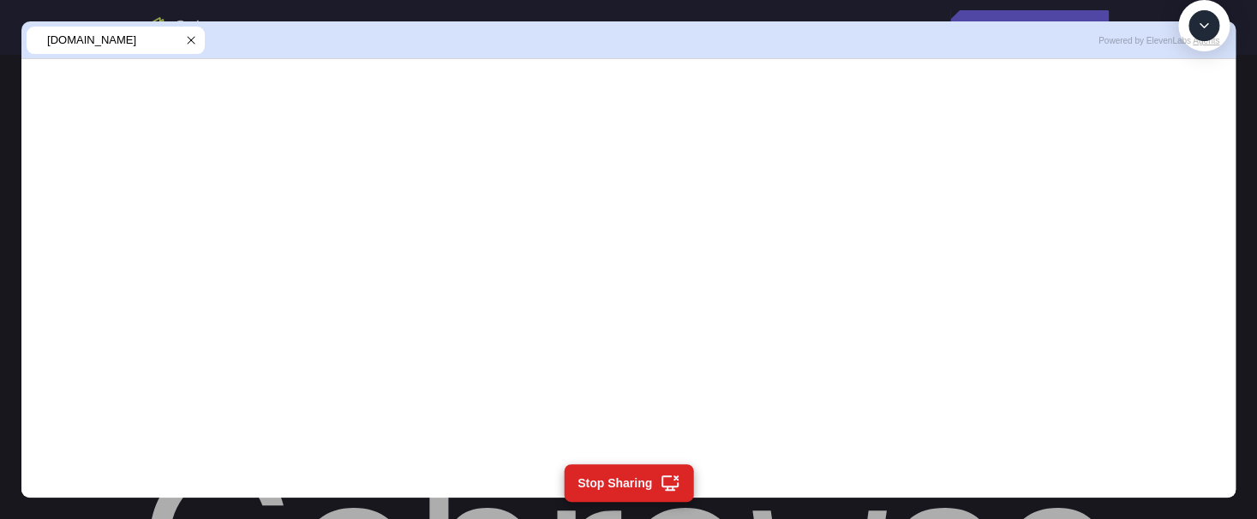
click at [194, 38] on icon at bounding box center [191, 40] width 7 height 7
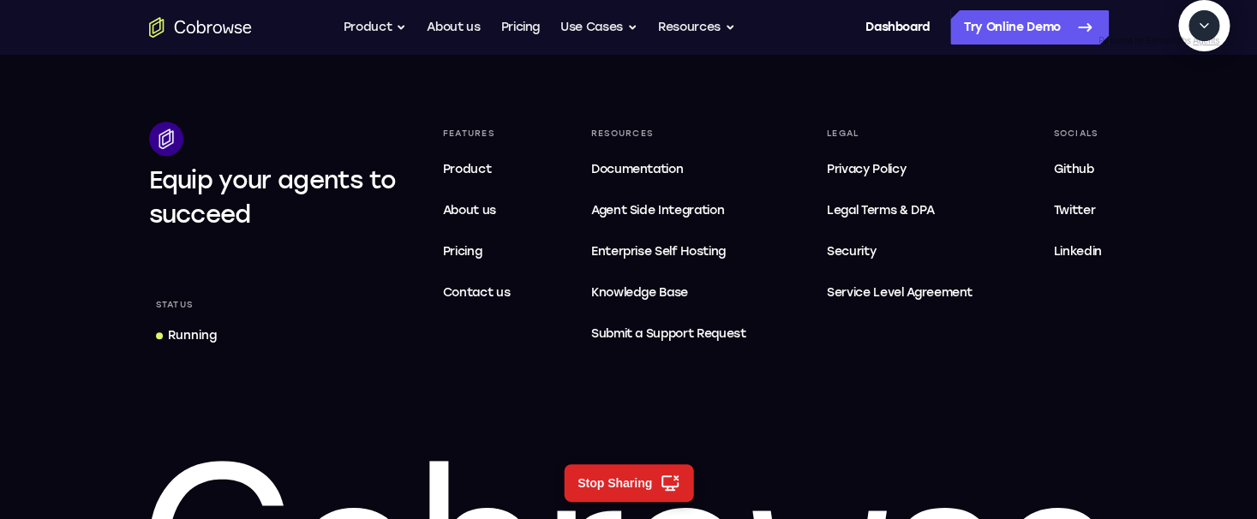
scroll to position [5245, 0]
click at [193, 327] on div "Running" at bounding box center [192, 335] width 49 height 17
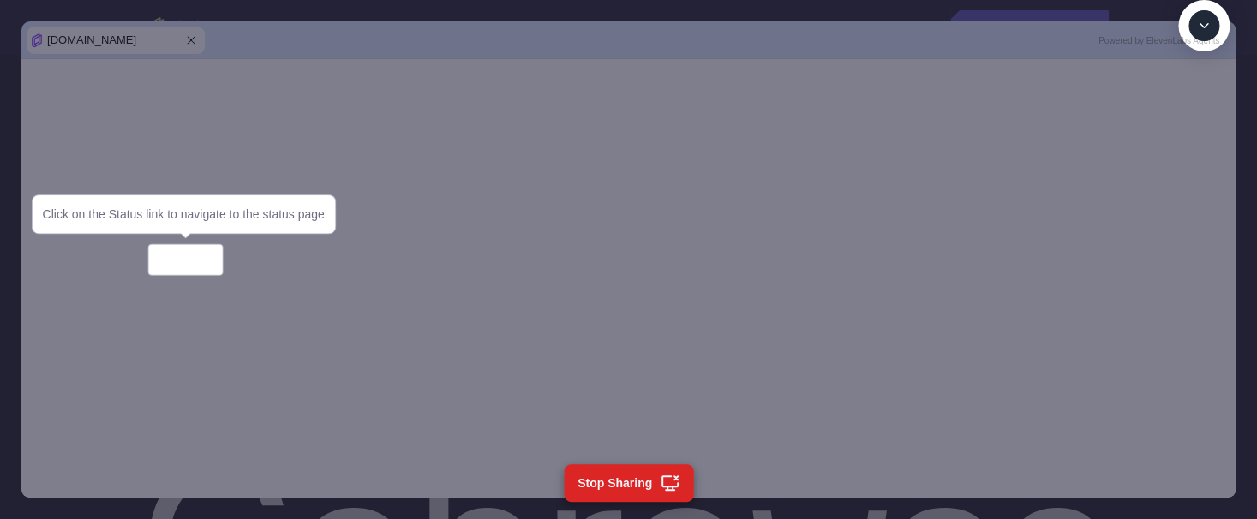
click at [1192, 120] on textarea "Text message input" at bounding box center [1213, 104] width 43 height 31
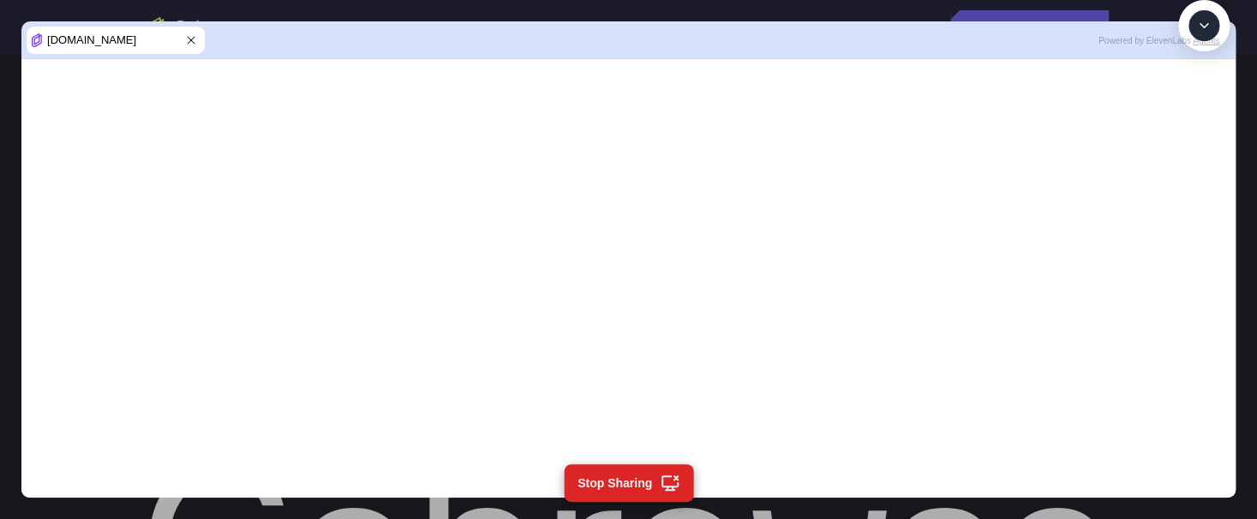
type textarea "fetch the page again"
click at [1192, 120] on textarea "Text message input" at bounding box center [1213, 104] width 43 height 31
click at [188, 39] on icon at bounding box center [191, 40] width 14 height 14
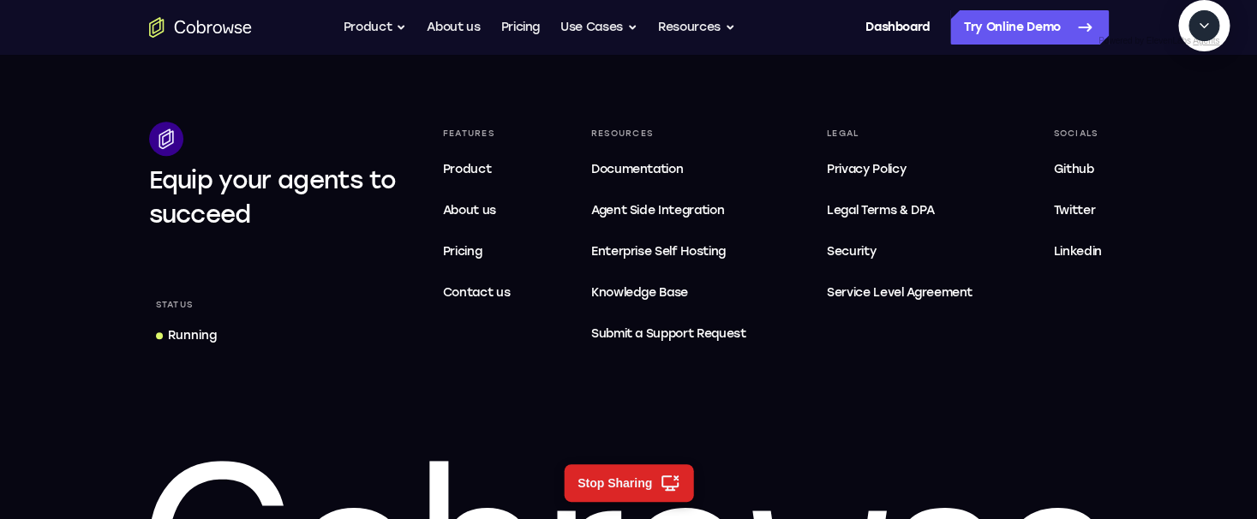
click at [329, 293] on div "Equip your agents to succeed Status Running Features Product About us Pricing C…" at bounding box center [629, 406] width 1097 height 568
click at [1192, 120] on textarea "Text message input" at bounding box center [1213, 104] width 43 height 31
type textarea "Highlight the status link again"
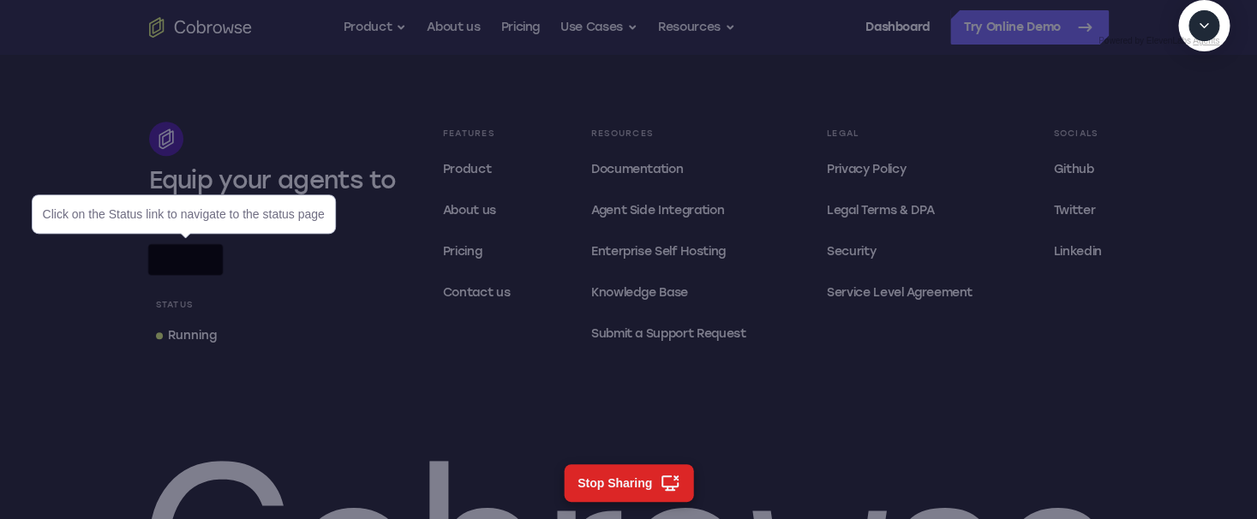
scroll to position [5245, 0]
click at [215, 327] on div "Running" at bounding box center [192, 335] width 49 height 17
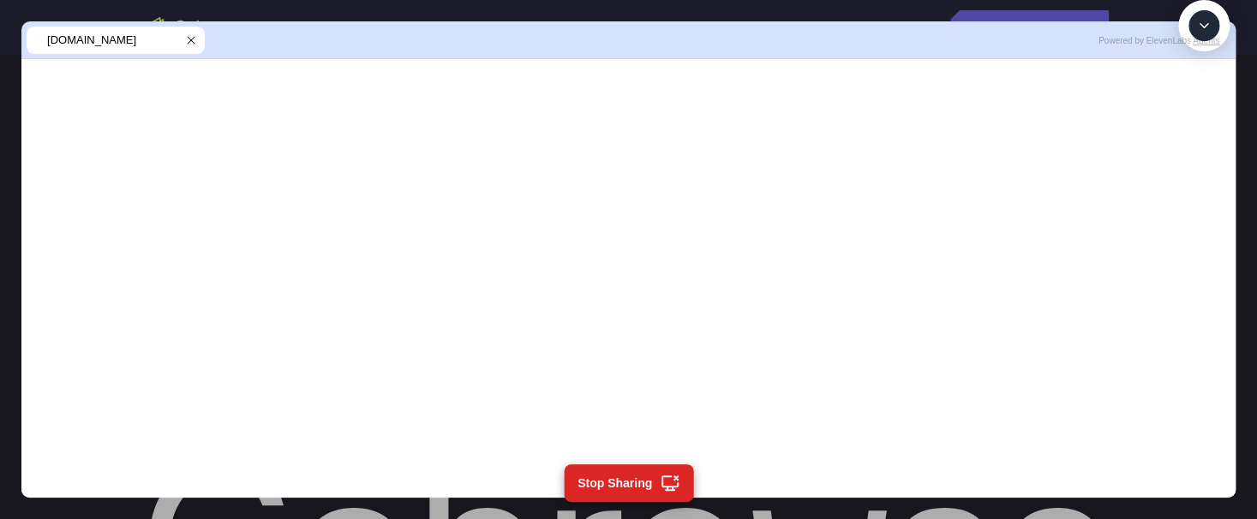
scroll to position [1331, 0]
click at [1192, 120] on textarea "Text message input" at bounding box center [1213, 104] width 43 height 31
click at [194, 41] on icon at bounding box center [191, 40] width 14 height 14
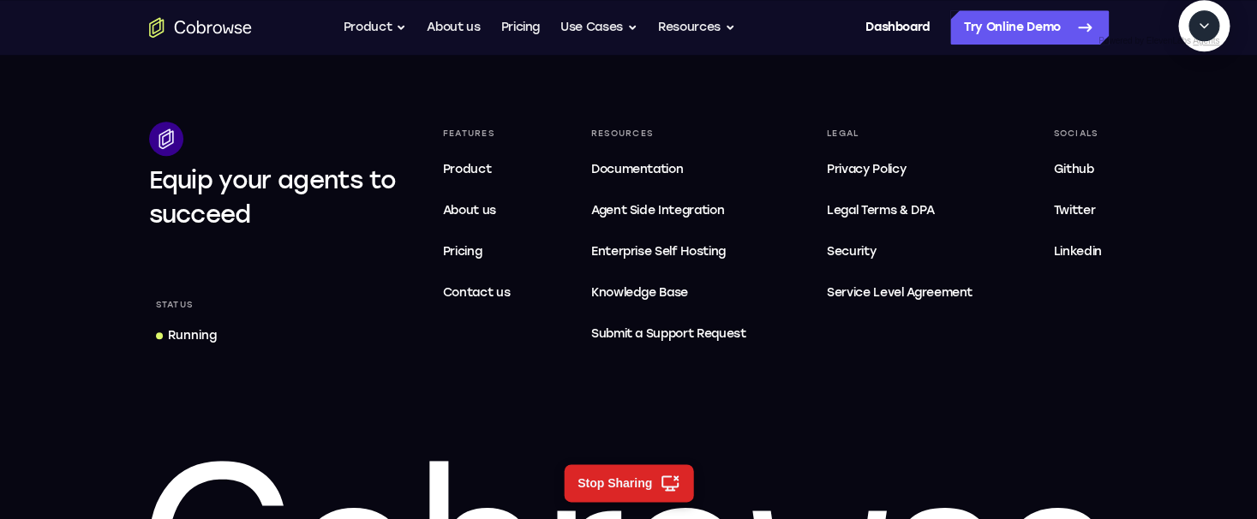
click at [1192, 120] on textarea "Text message input" at bounding box center [1213, 104] width 43 height 31
type textarea "Highlight the status link again"
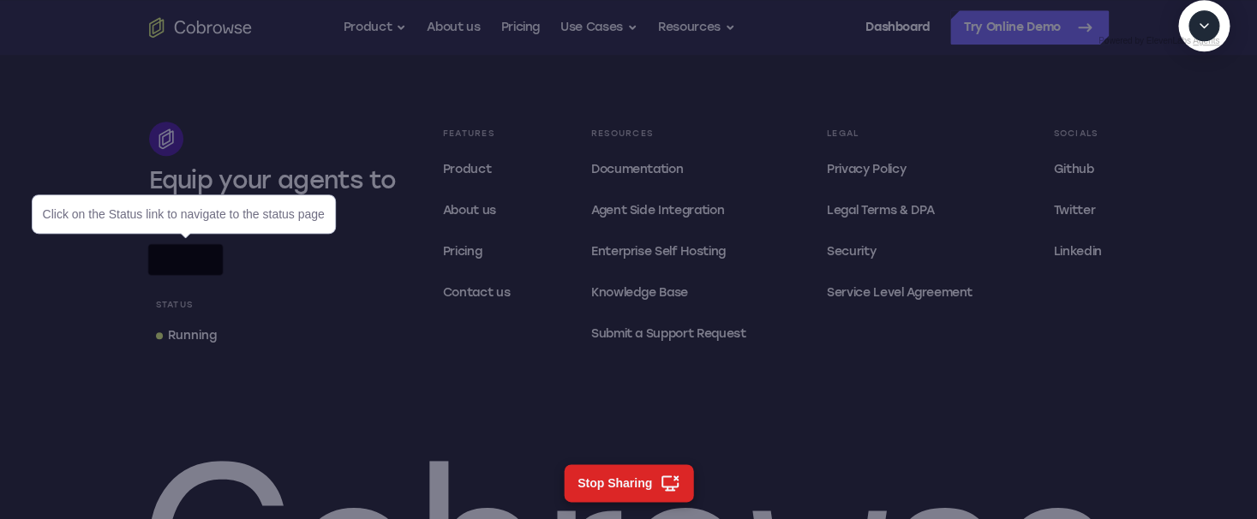
click at [210, 327] on div "Running" at bounding box center [192, 335] width 49 height 17
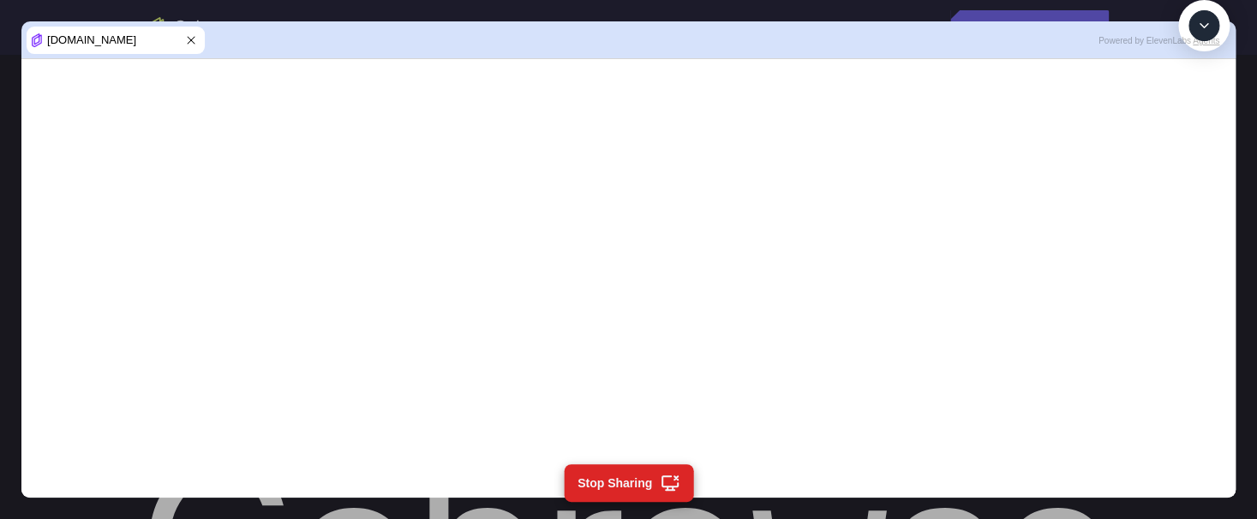
scroll to position [1455, 0]
click at [614, 481] on button "Stop Sharing" at bounding box center [628, 483] width 129 height 38
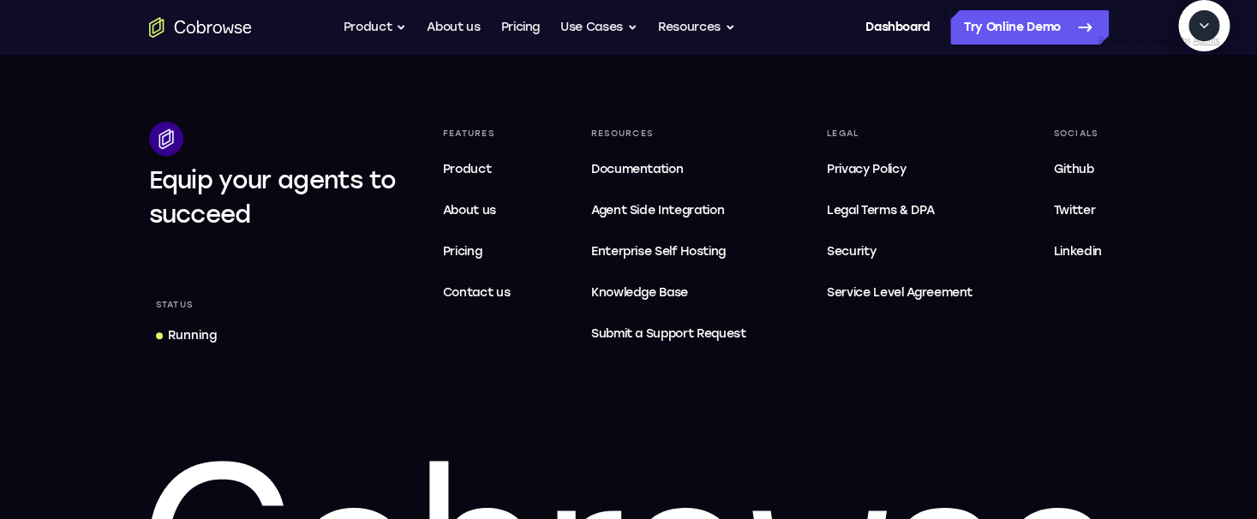
click at [1192, 120] on textarea "Text message input" at bounding box center [1213, 104] width 43 height 31
type textarea "end session"
drag, startPoint x: 965, startPoint y: 126, endPoint x: 1168, endPoint y: 163, distance: 206.4
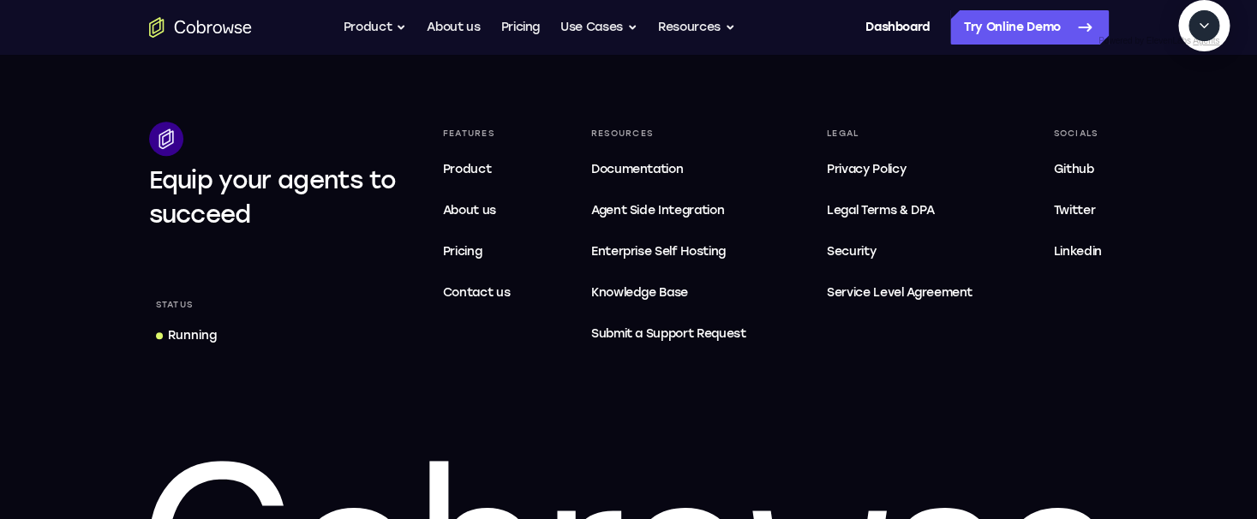
copy div "Tell me the latest downtime. don't search the web. Take me to the status link t…"
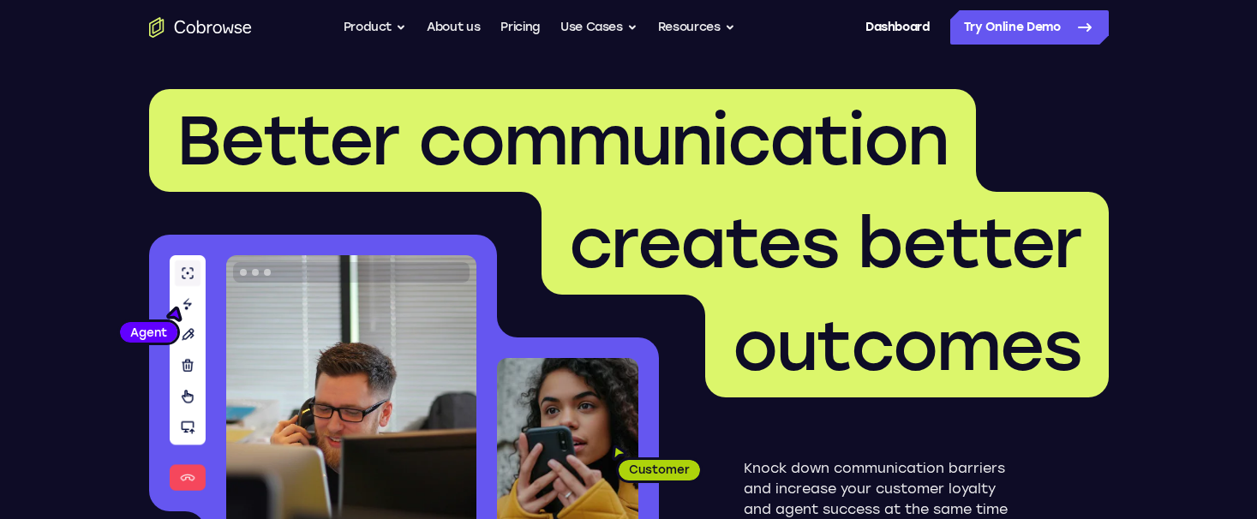
scroll to position [5245, 0]
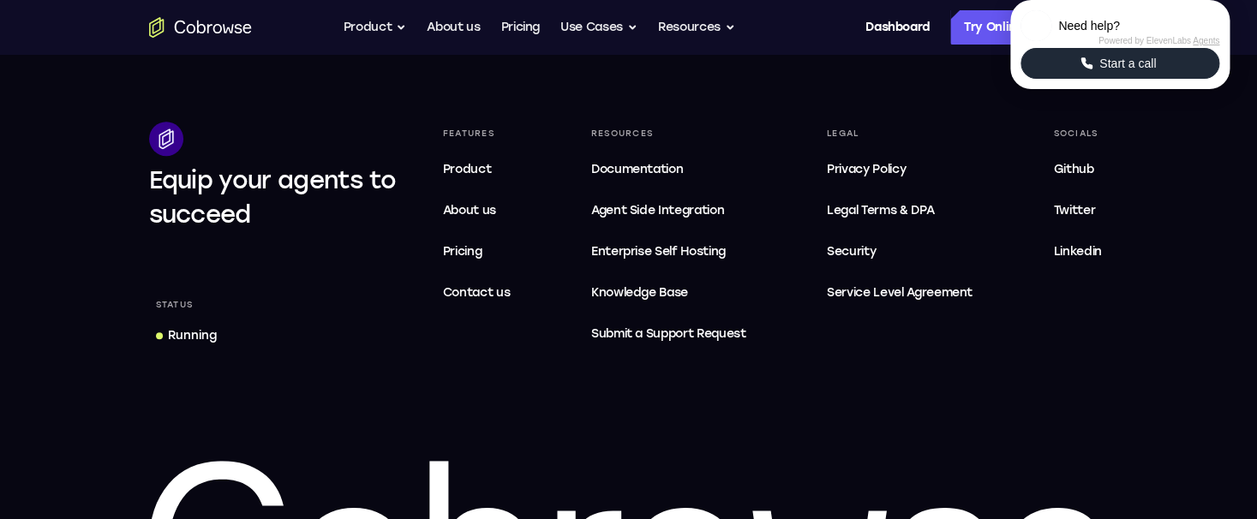
click at [1122, 72] on span "Start a call" at bounding box center [1127, 63] width 67 height 17
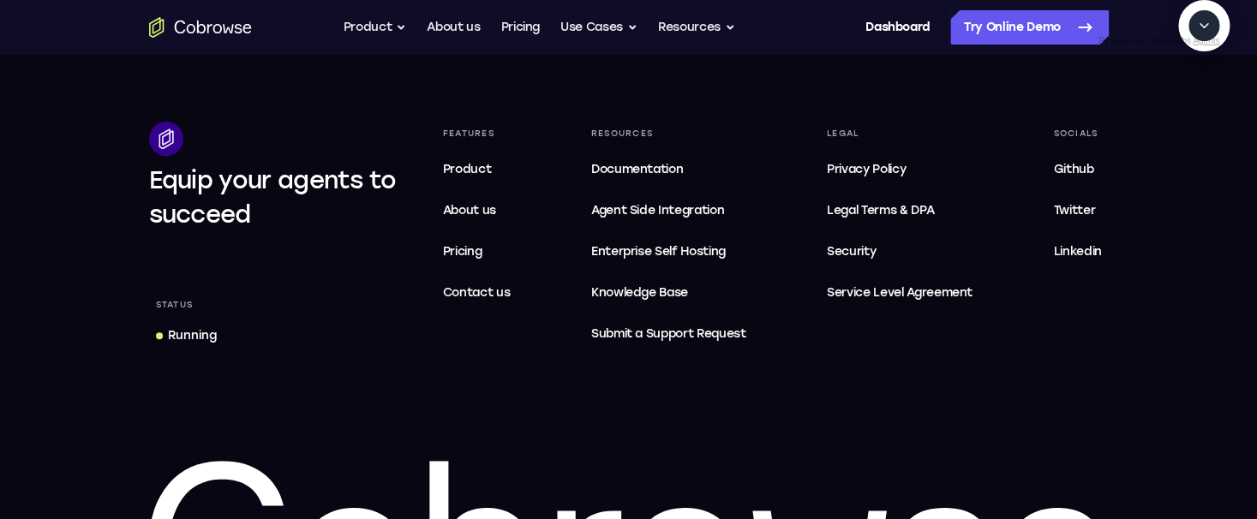
click at [1192, 120] on textarea "Text message input" at bounding box center [1213, 104] width 43 height 31
type textarea "Tell me the latest downtime. don't search the web. Take me to the status link t…"
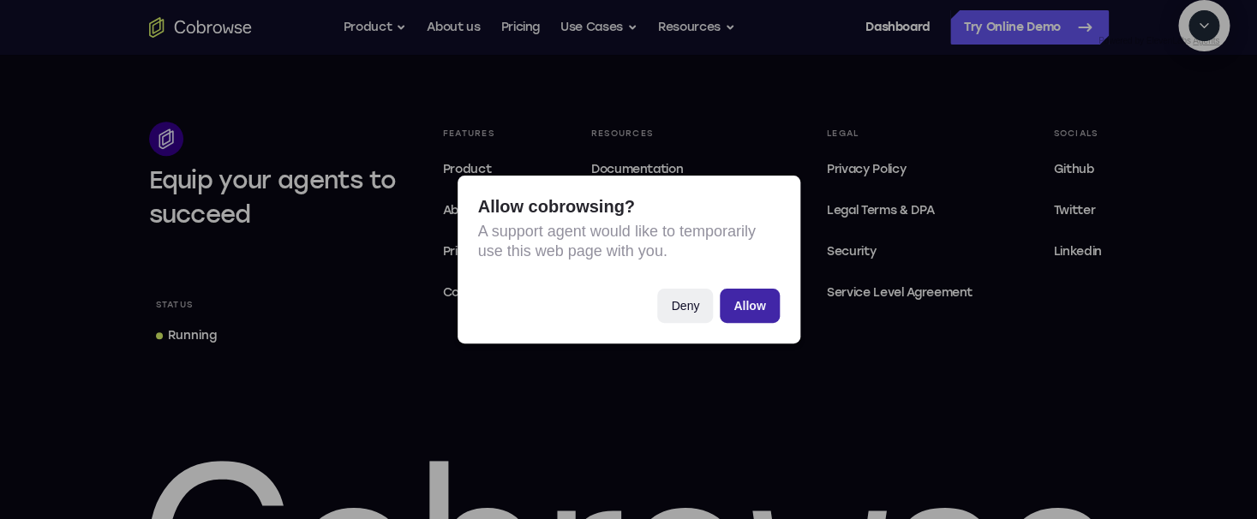
click at [754, 300] on button "Allow" at bounding box center [749, 306] width 59 height 34
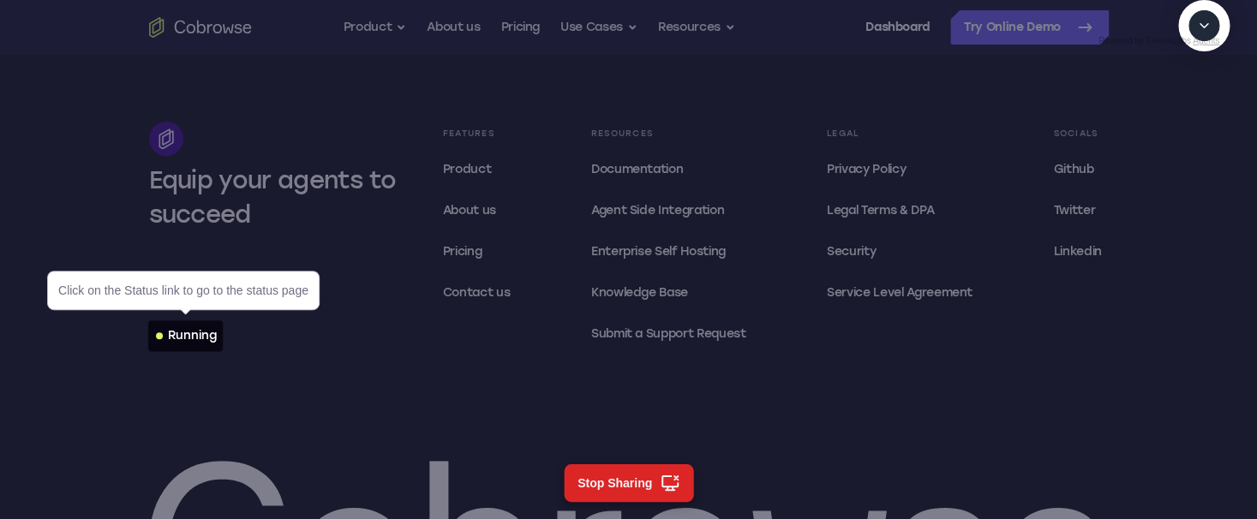
scroll to position [5245, 0]
click at [188, 332] on div "Running" at bounding box center [192, 335] width 49 height 17
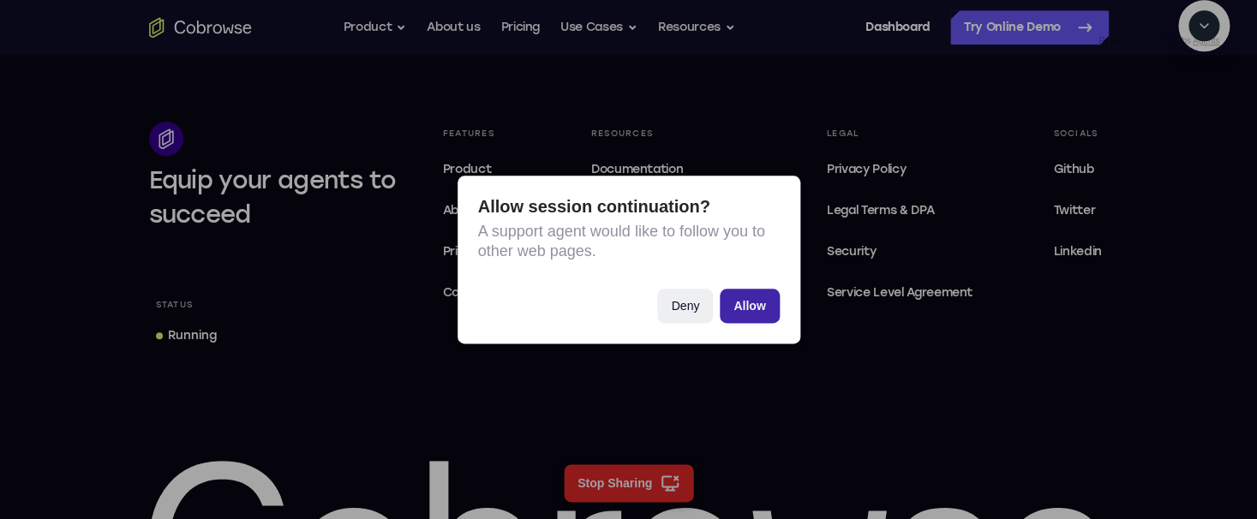
click at [750, 302] on button "Allow" at bounding box center [749, 306] width 59 height 34
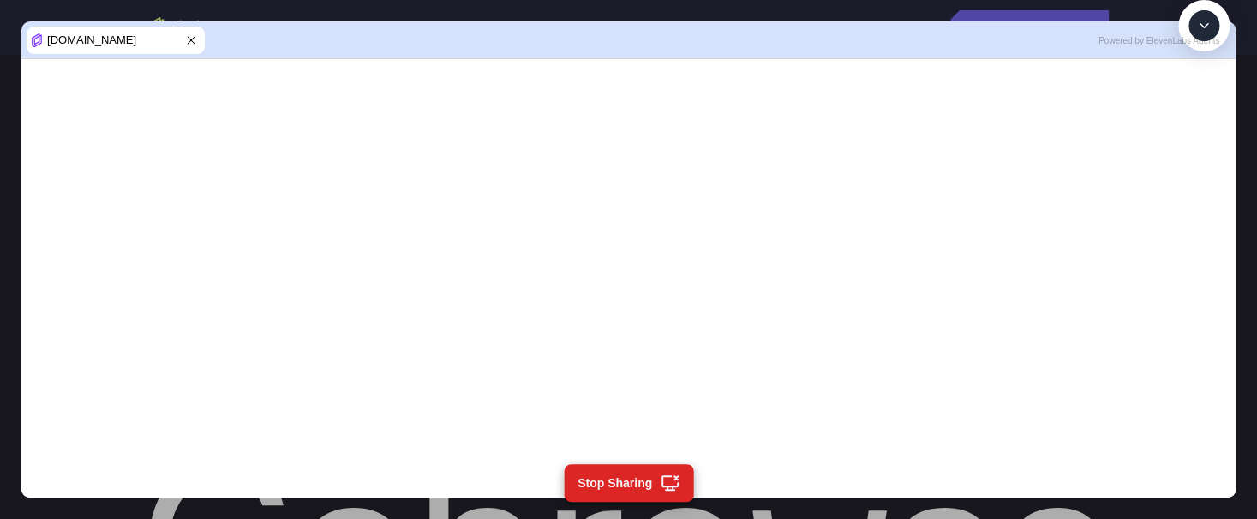
scroll to position [612, 0]
click at [1192, 120] on textarea "Text message input" at bounding box center [1213, 104] width 43 height 31
type textarea "try again"
click at [1192, 120] on textarea "Text message input" at bounding box center [1213, 104] width 43 height 31
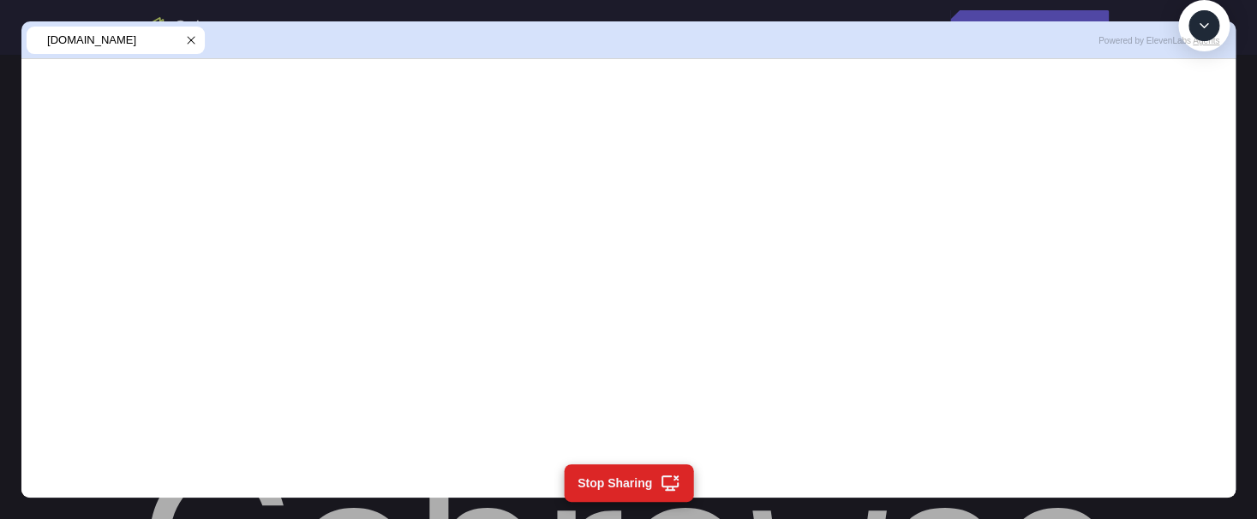
type textarea "end sessin"
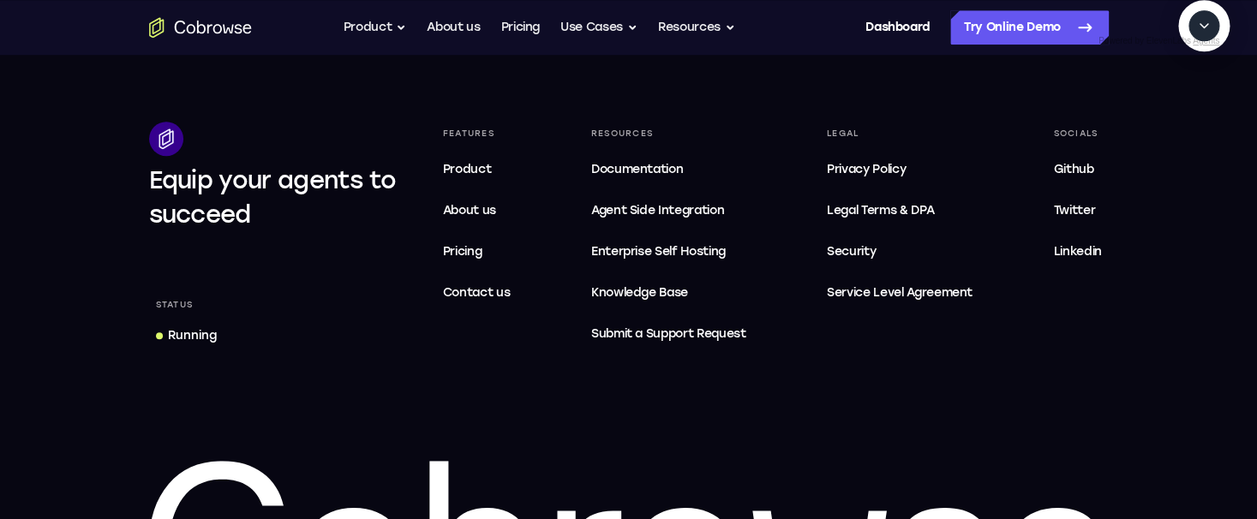
scroll to position [937, 0]
